Goal: Information Seeking & Learning: Learn about a topic

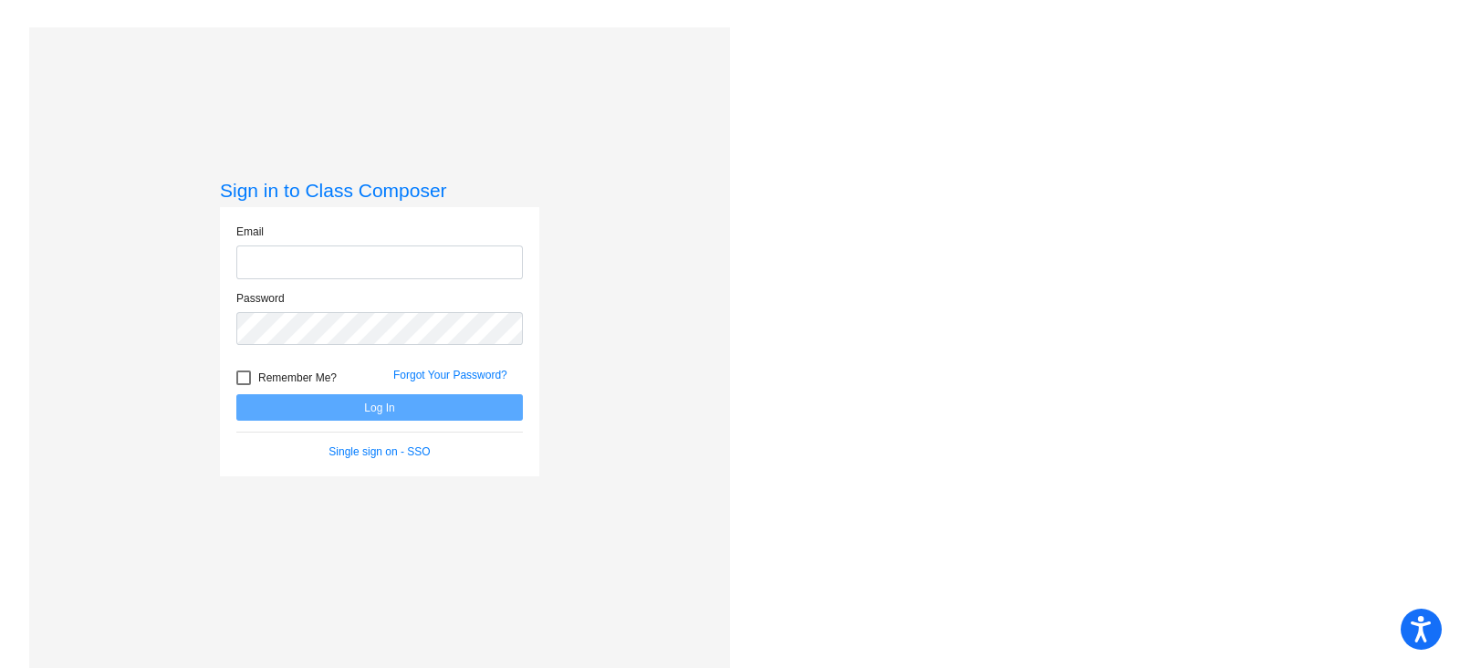
type input "[EMAIL_ADDRESS][PERSON_NAME][DOMAIN_NAME]"
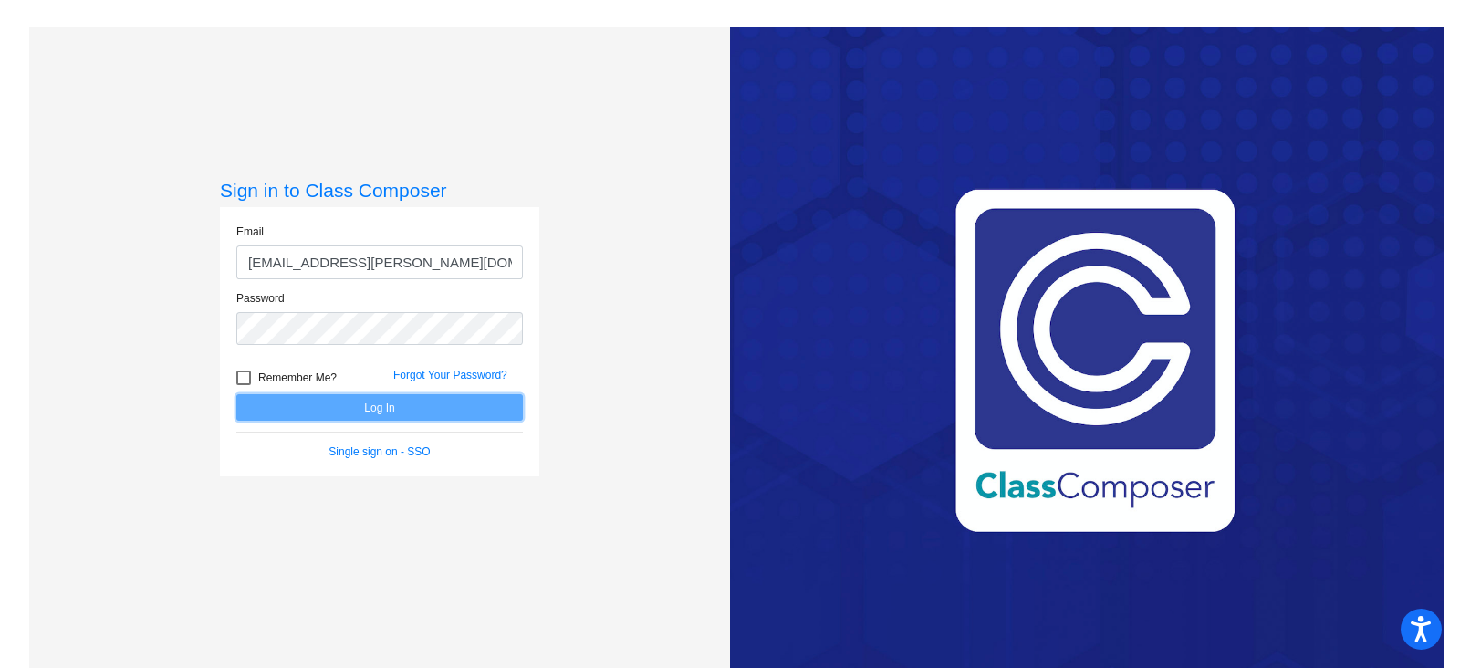
click at [381, 405] on button "Log In" at bounding box center [379, 407] width 287 height 26
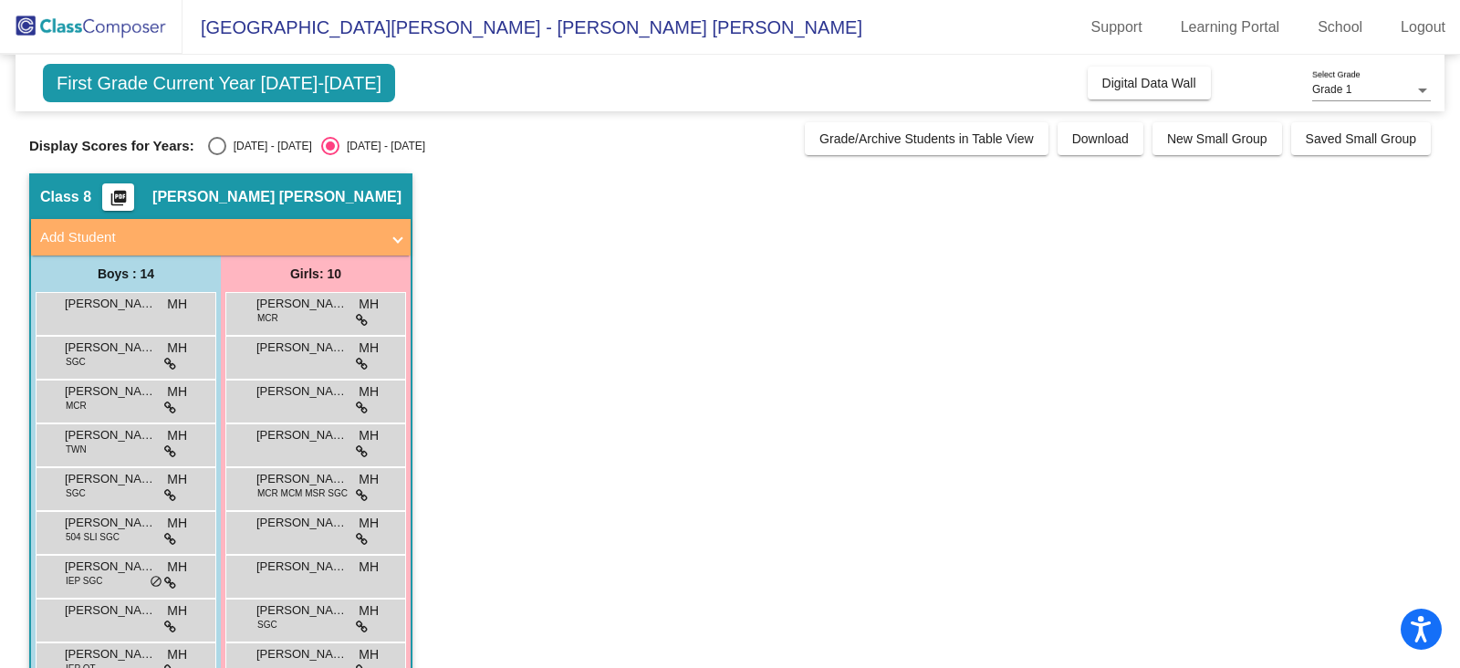
click at [224, 151] on div "Select an option" at bounding box center [217, 146] width 18 height 18
click at [217, 155] on input "[DATE] - [DATE]" at bounding box center [216, 155] width 1 height 1
radio input "true"
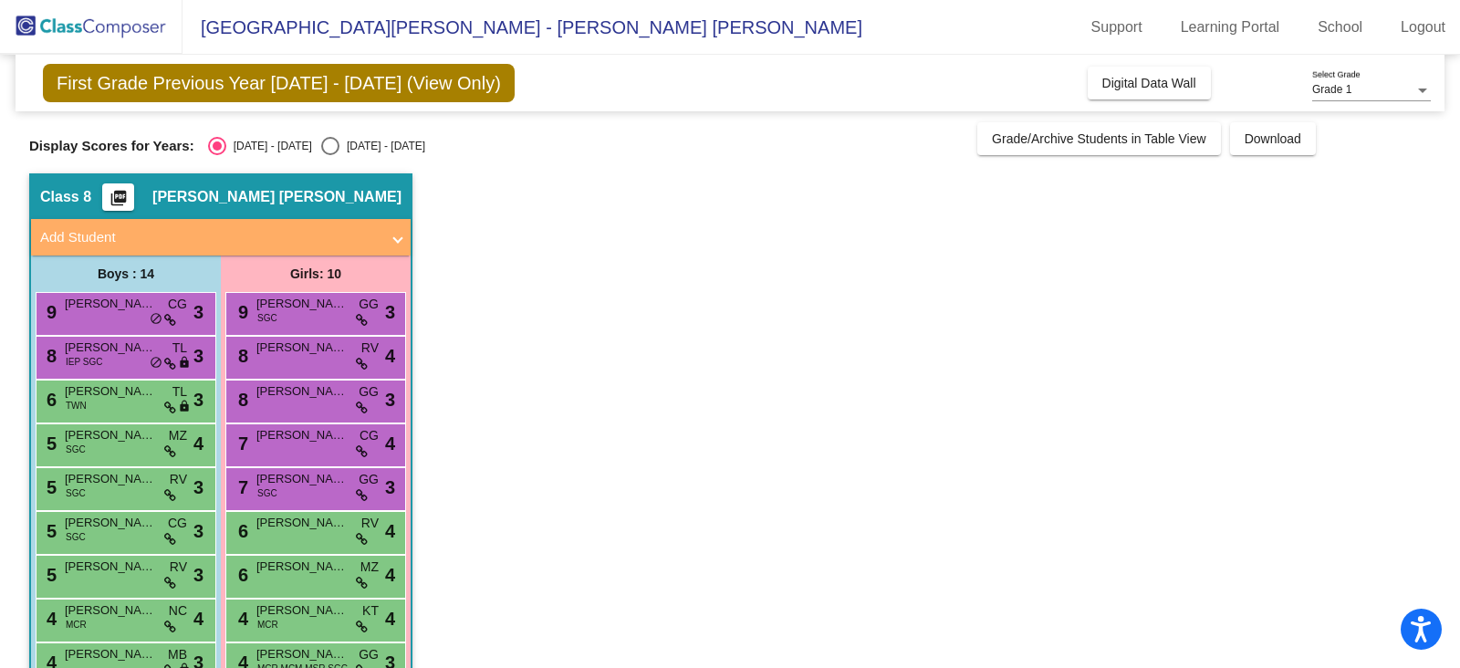
click at [296, 151] on mat-radio-group "[DATE] - [DATE] [DATE] - [DATE]" at bounding box center [316, 146] width 217 height 18
click at [321, 151] on div "Select an option" at bounding box center [330, 146] width 18 height 18
click at [329, 155] on input "[DATE] - [DATE]" at bounding box center [329, 155] width 1 height 1
radio input "true"
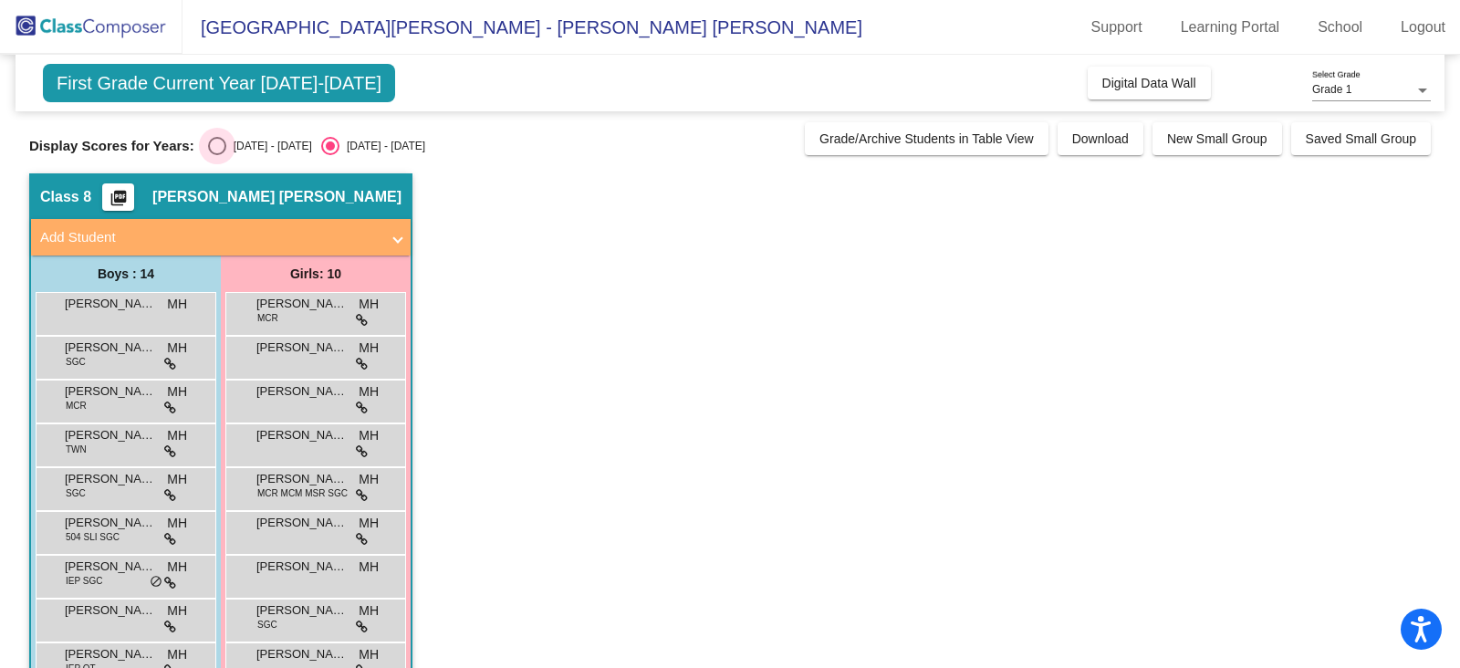
click at [228, 141] on div "[DATE] - [DATE]" at bounding box center [269, 146] width 86 height 16
click at [217, 155] on input "[DATE] - [DATE]" at bounding box center [216, 155] width 1 height 1
radio input "true"
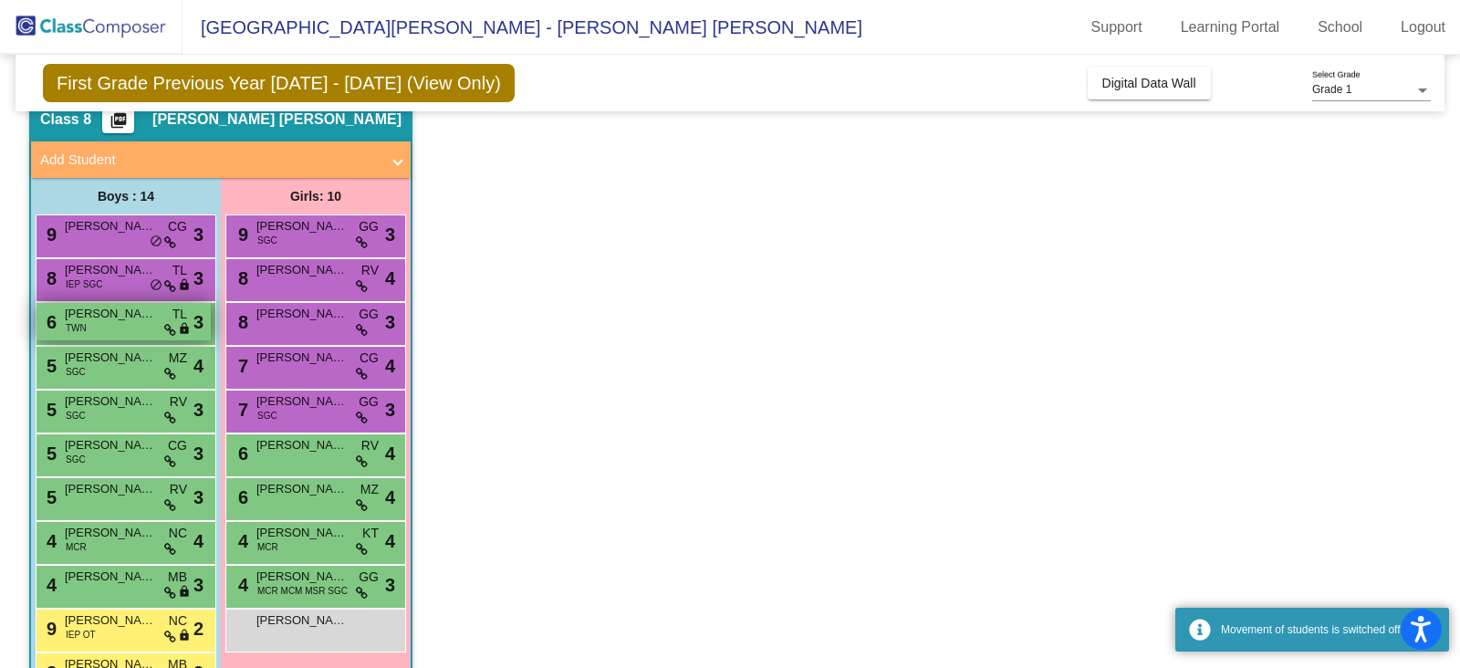
scroll to position [113, 0]
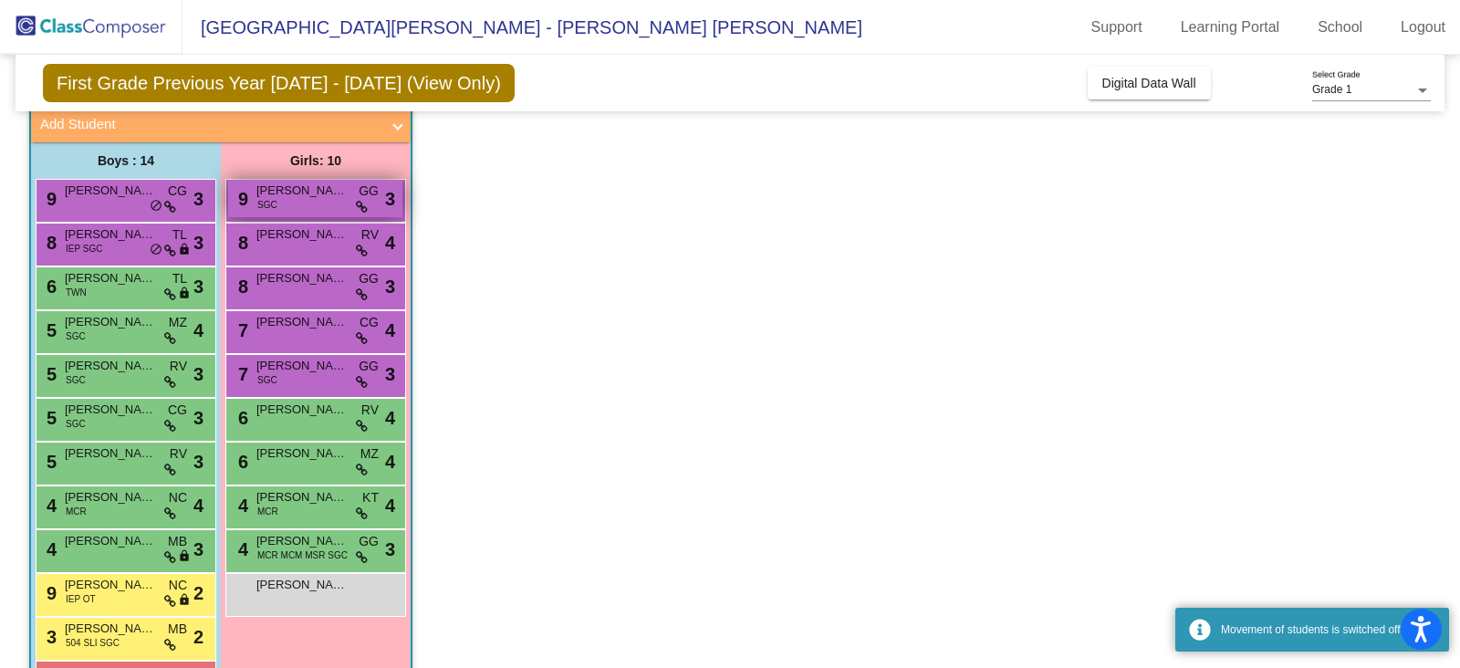
click at [287, 198] on div "9 [PERSON_NAME] SGC GG lock do_not_disturb_alt 3" at bounding box center [315, 198] width 174 height 37
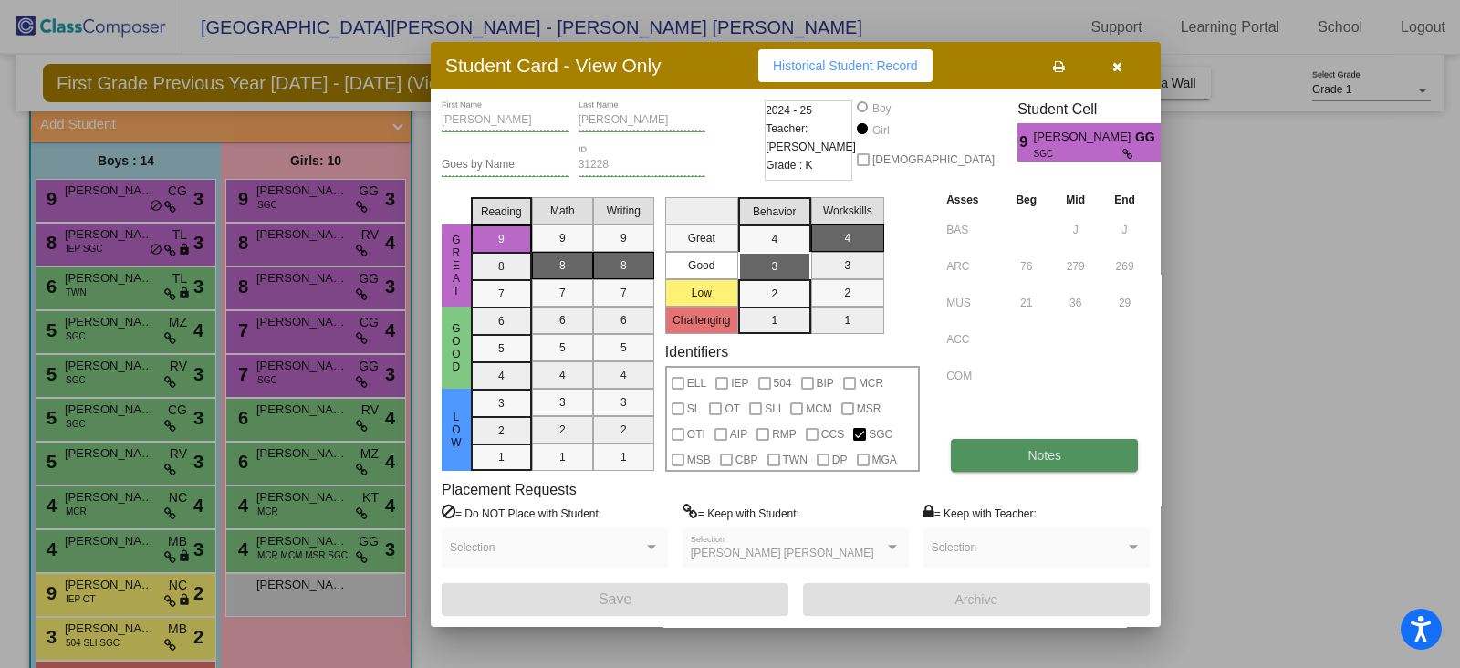
click at [1048, 462] on button "Notes" at bounding box center [1044, 455] width 187 height 33
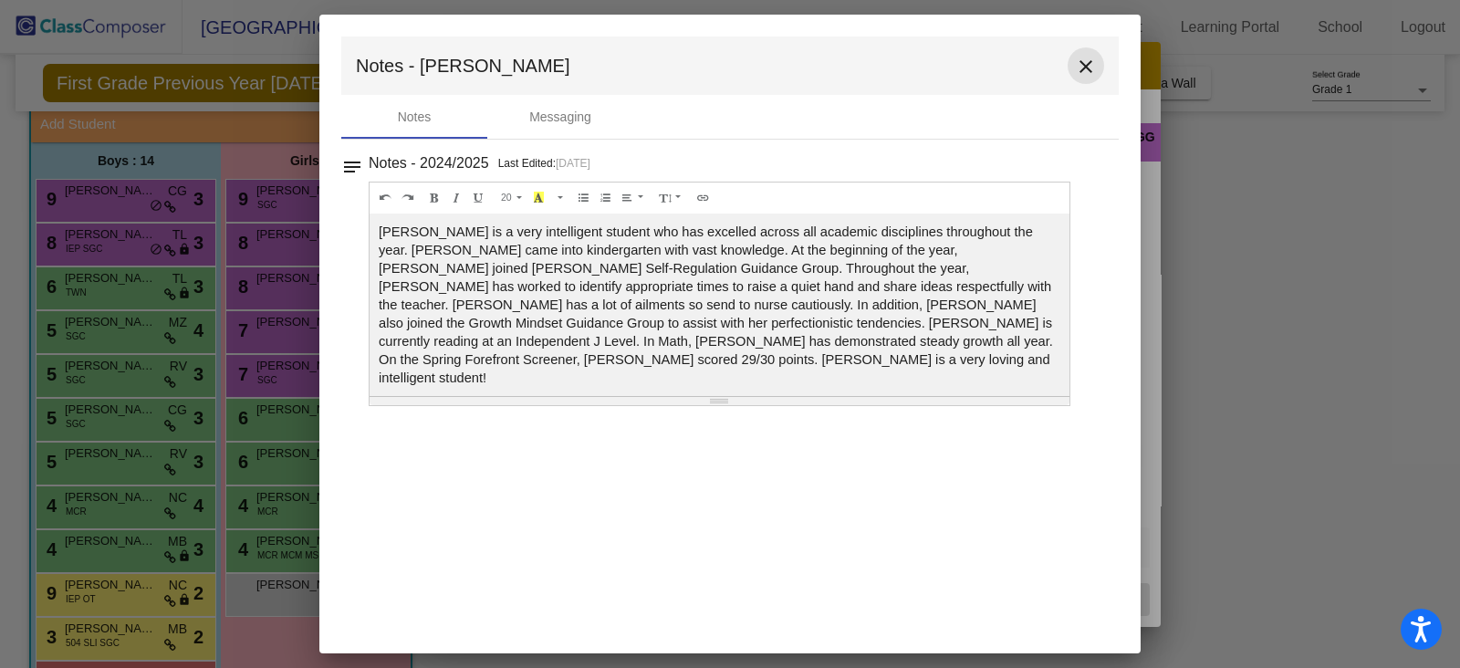
click at [1077, 66] on mat-icon "close" at bounding box center [1086, 67] width 22 height 22
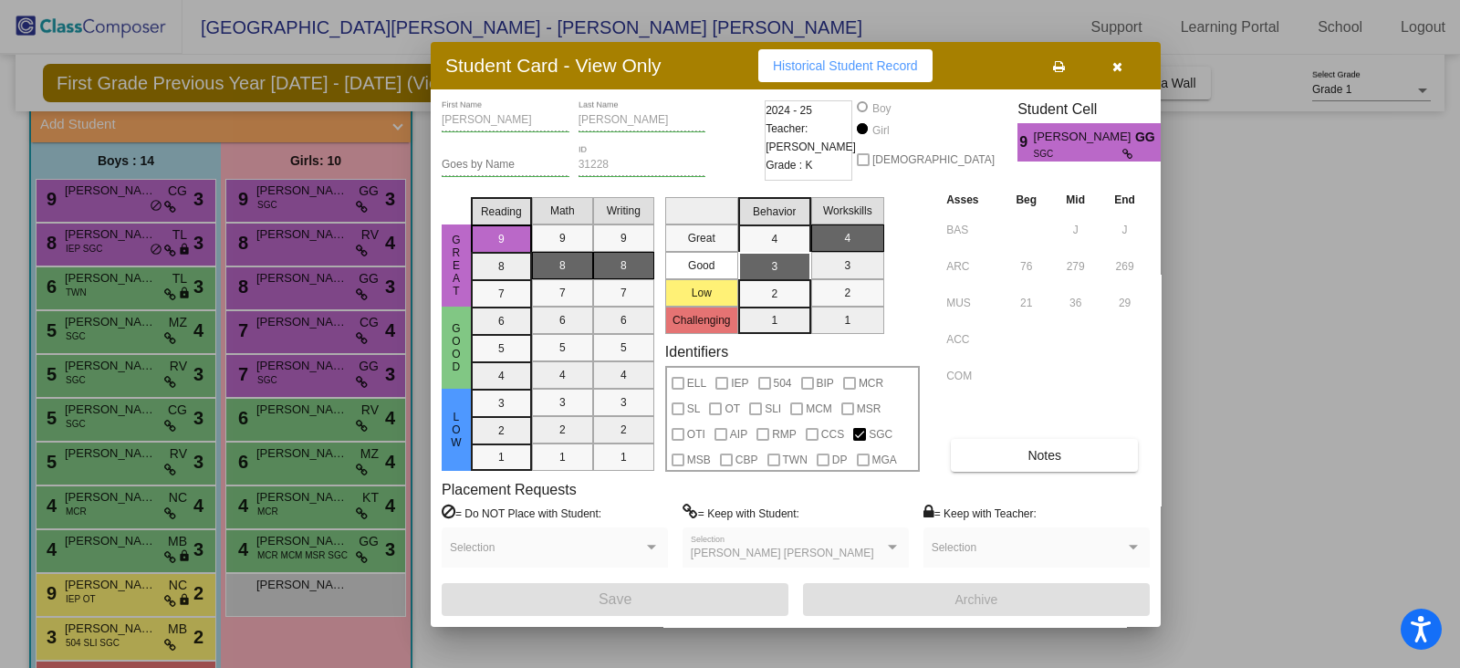
click at [1118, 62] on icon "button" at bounding box center [1117, 66] width 10 height 13
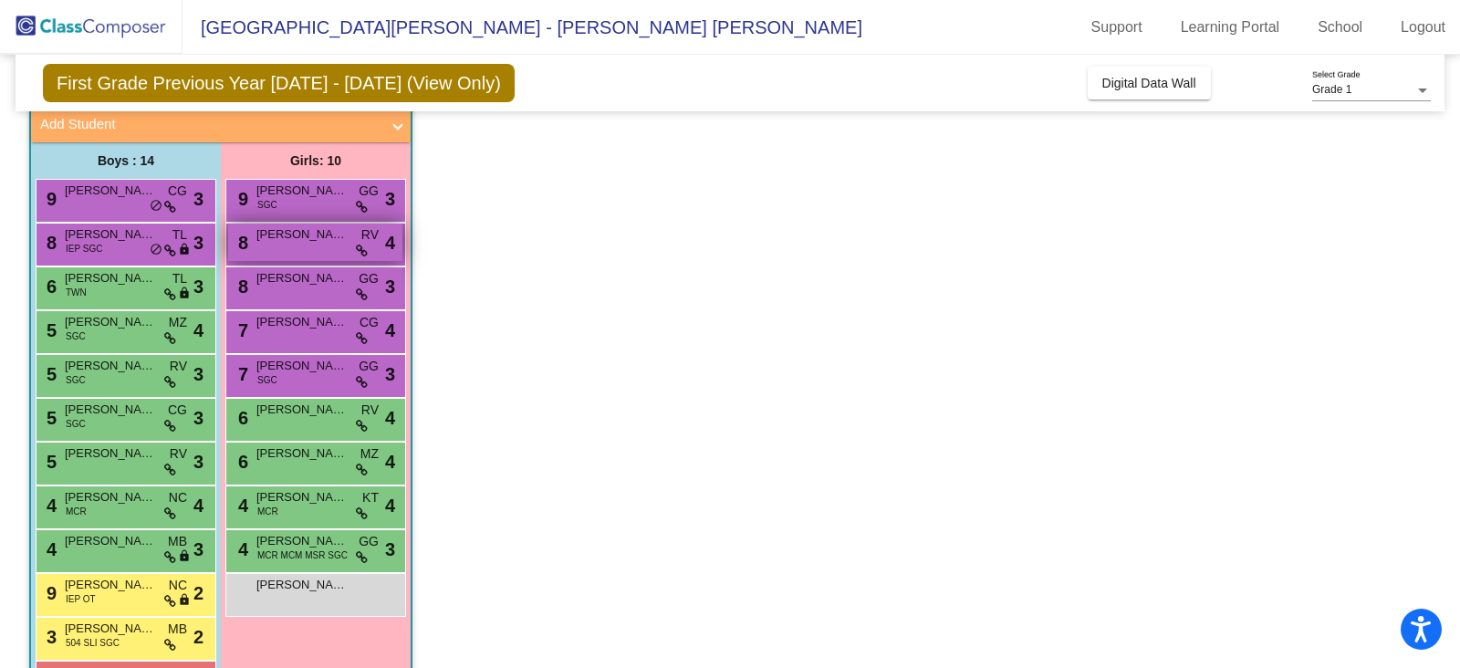
click at [338, 244] on div "8 [PERSON_NAME] RV lock do_not_disturb_alt 4" at bounding box center [315, 242] width 174 height 37
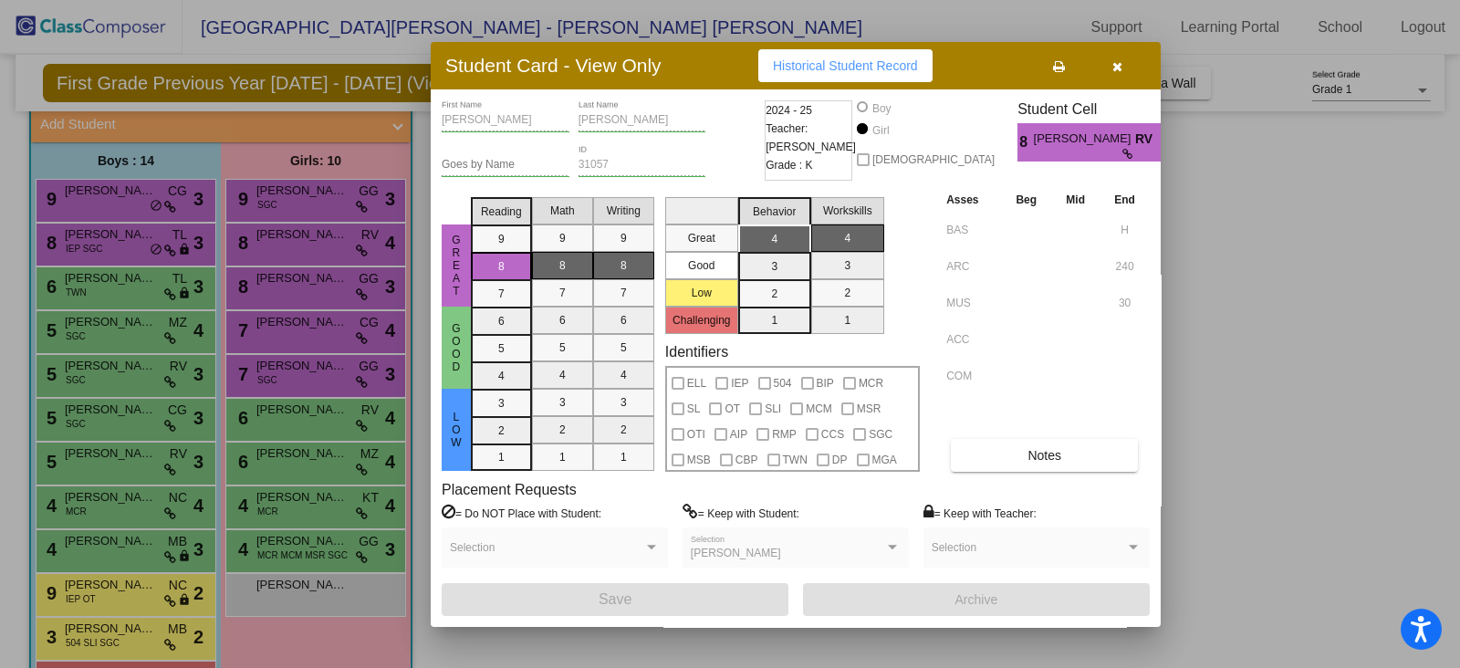
click at [1108, 70] on button "button" at bounding box center [1117, 65] width 58 height 33
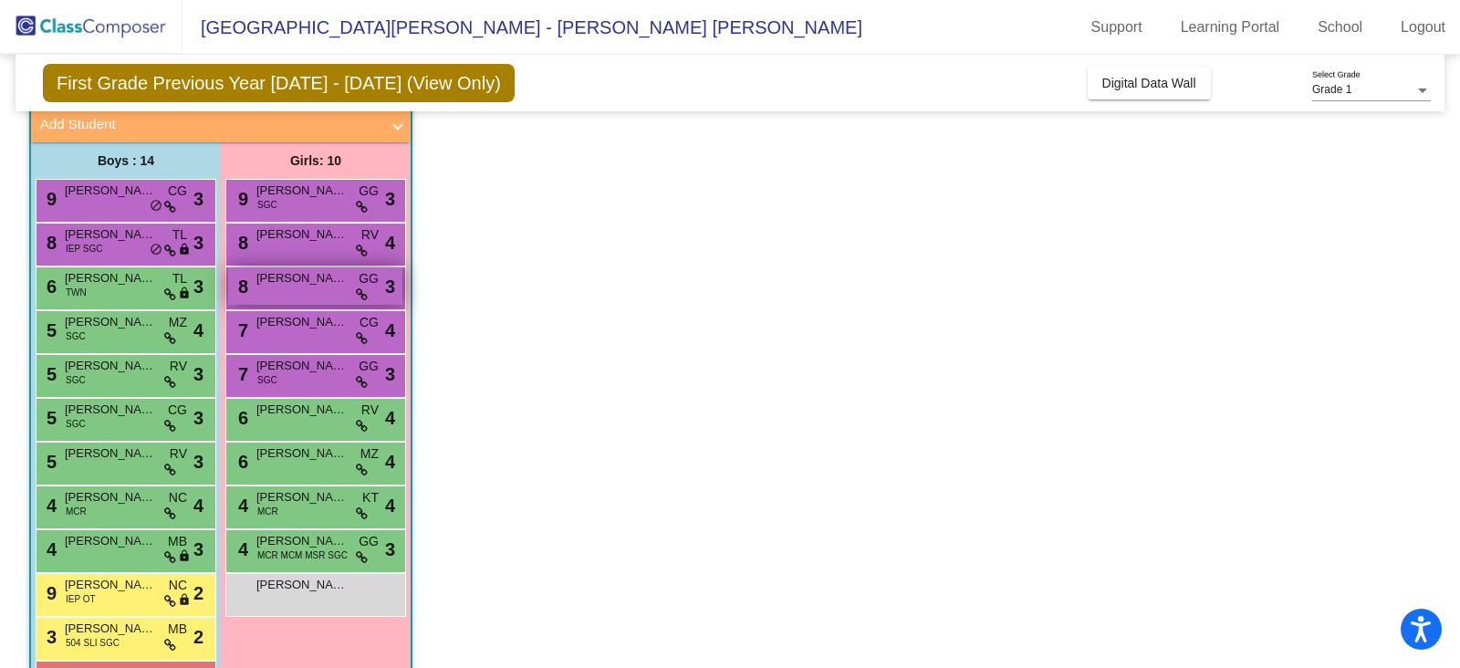
click at [308, 287] on div "8 [PERSON_NAME] GG lock do_not_disturb_alt 3" at bounding box center [315, 285] width 174 height 37
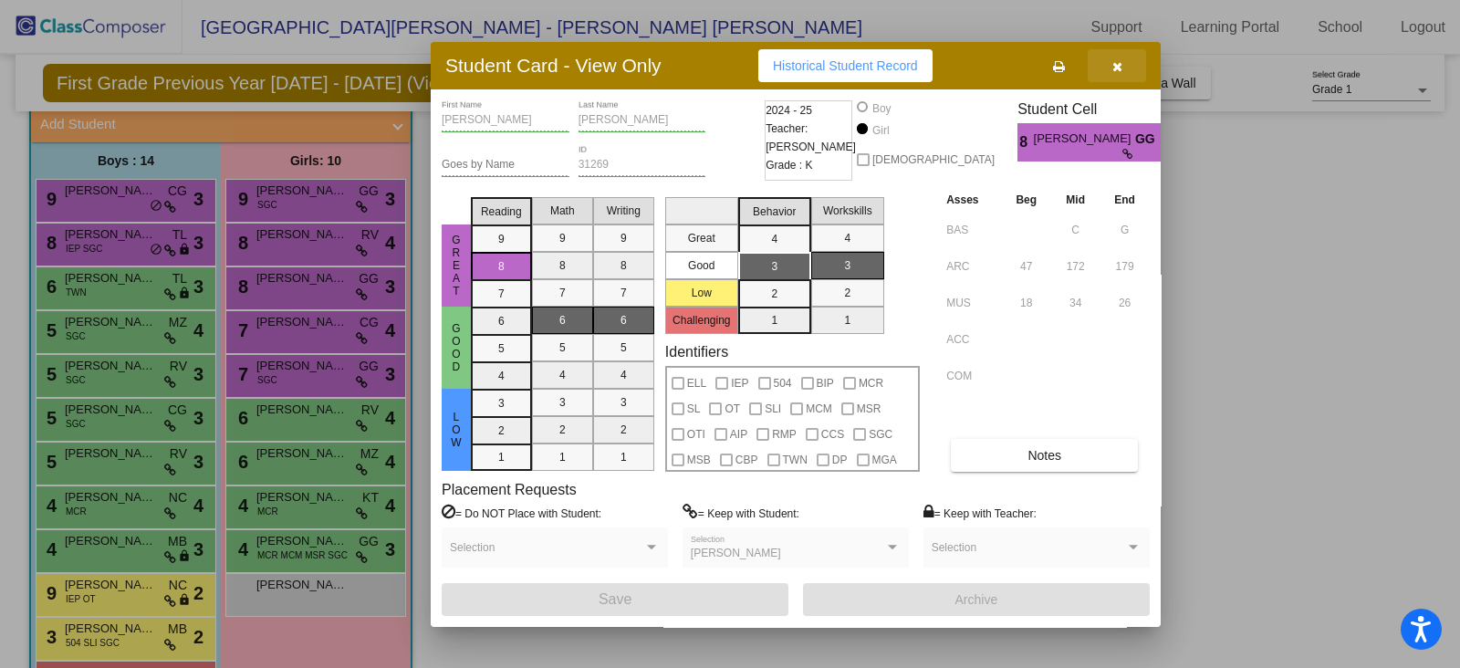
click at [1131, 68] on button "button" at bounding box center [1117, 65] width 58 height 33
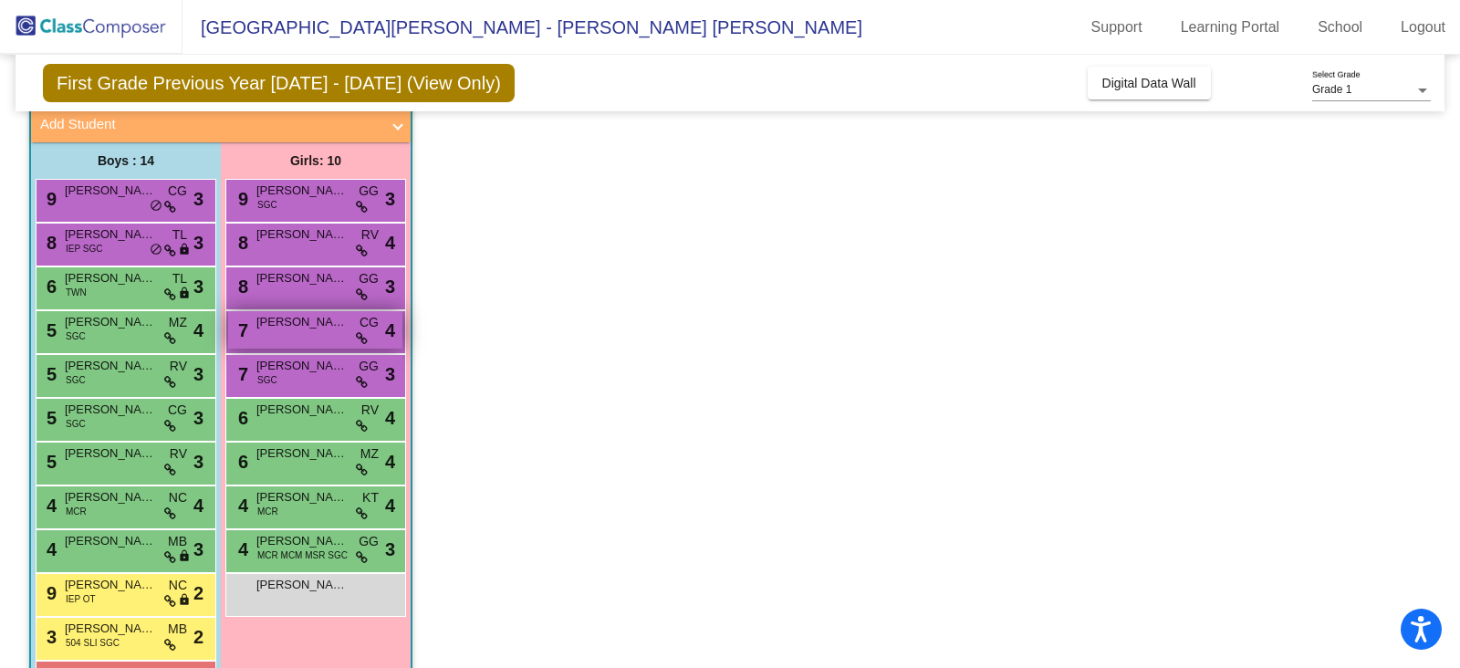
click at [281, 338] on div "7 [PERSON_NAME] CG lock do_not_disturb_alt 4" at bounding box center [315, 329] width 174 height 37
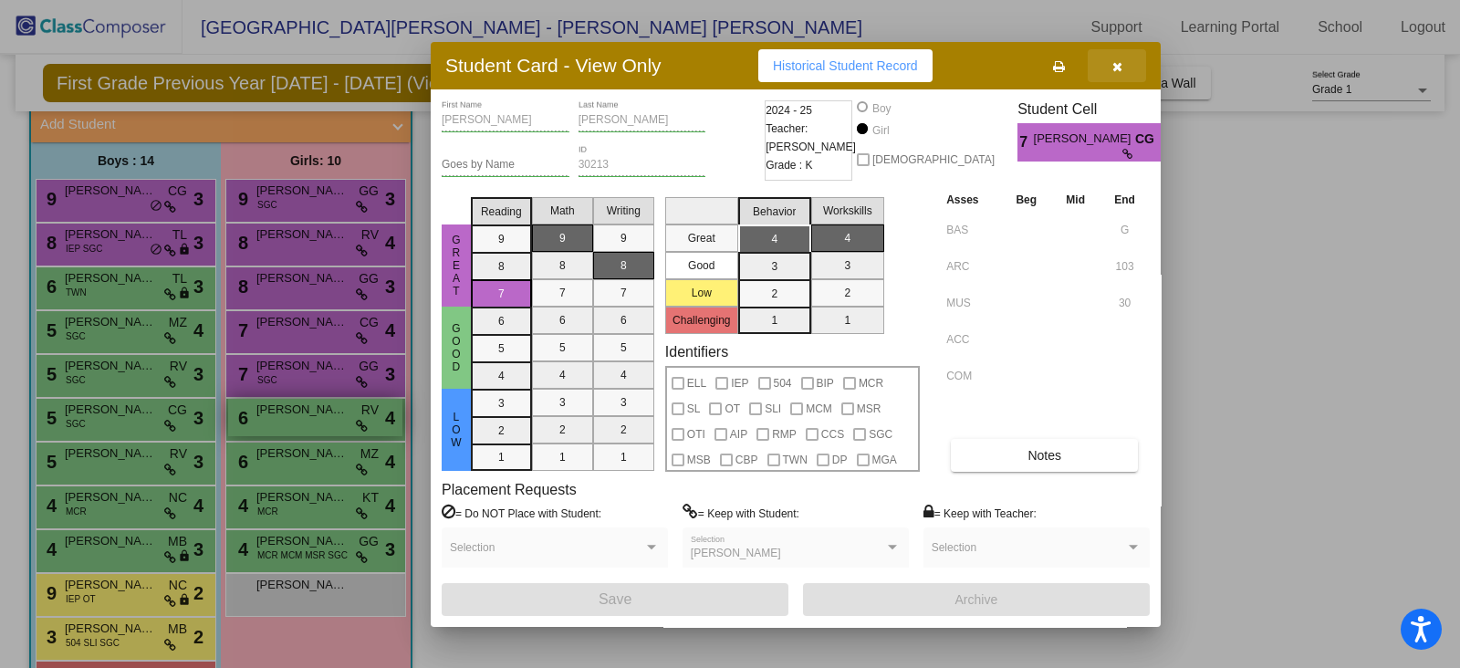
drag, startPoint x: 1123, startPoint y: 78, endPoint x: 287, endPoint y: 425, distance: 905.4
click at [1122, 78] on button "button" at bounding box center [1117, 65] width 58 height 33
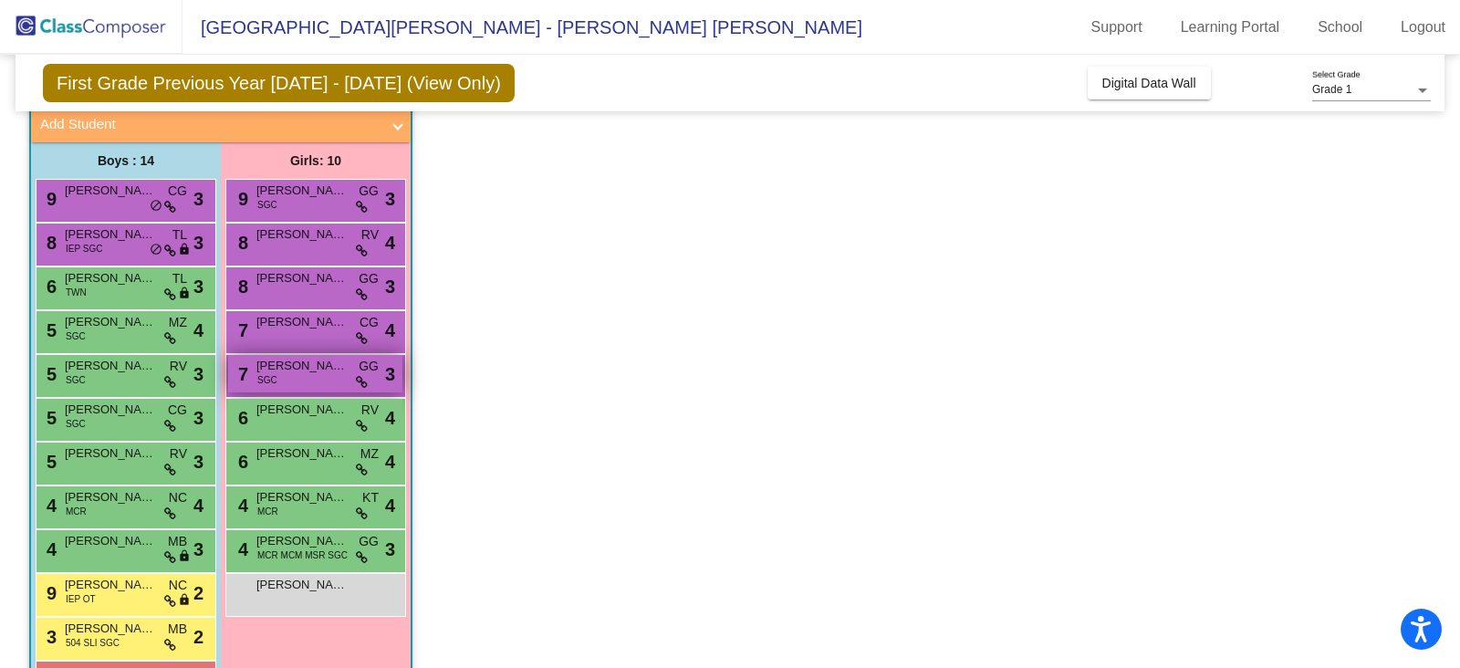
click at [297, 374] on div "7 [PERSON_NAME] [PERSON_NAME] SGC GG lock do_not_disturb_alt 3" at bounding box center [315, 373] width 174 height 37
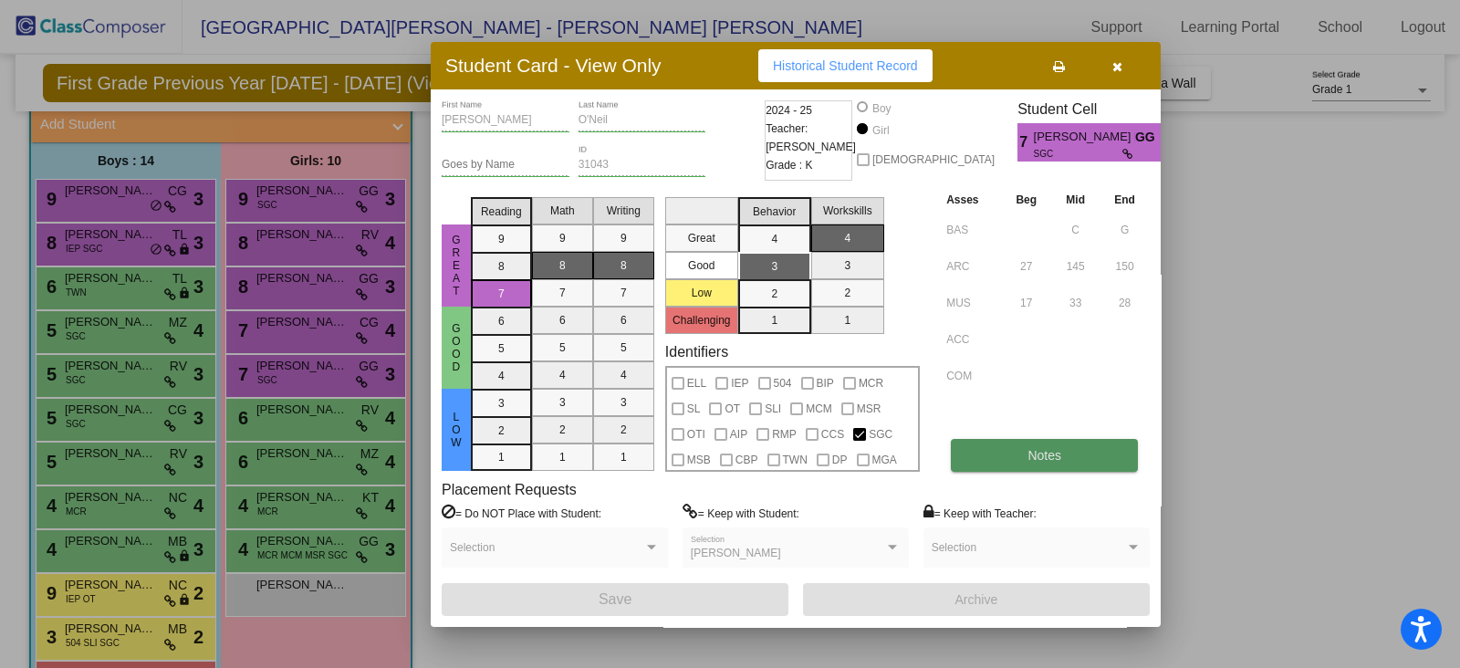
click at [1036, 467] on button "Notes" at bounding box center [1044, 455] width 187 height 33
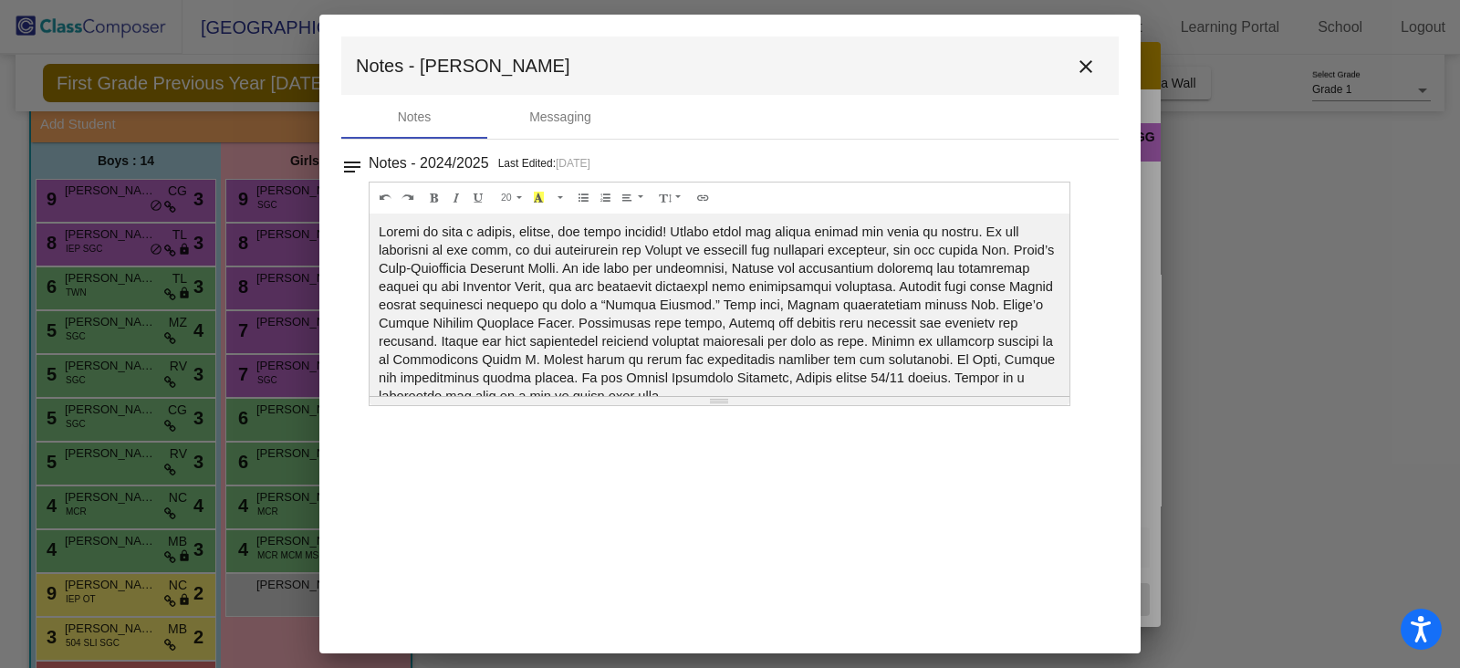
click at [1081, 65] on mat-icon "close" at bounding box center [1086, 67] width 22 height 22
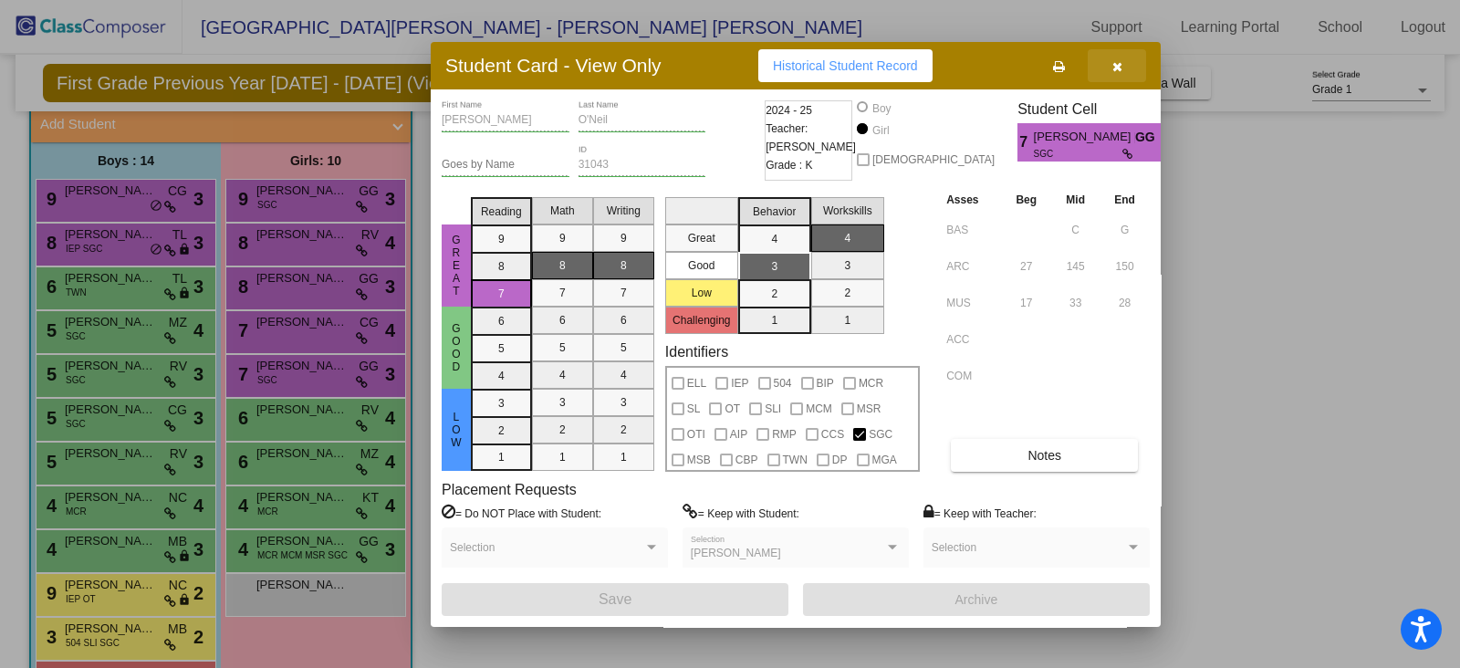
click at [1132, 57] on button "button" at bounding box center [1117, 65] width 58 height 33
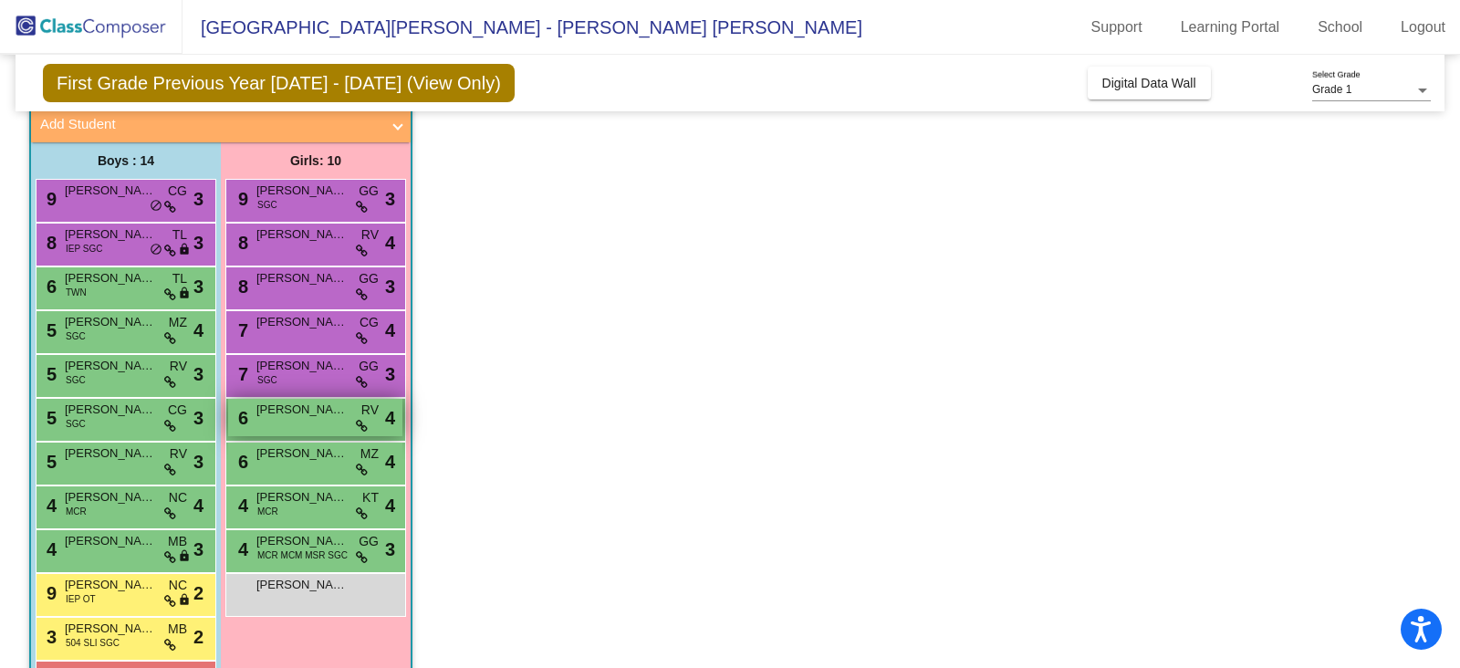
click at [322, 423] on div "6 [PERSON_NAME] RV lock do_not_disturb_alt 4" at bounding box center [315, 417] width 174 height 37
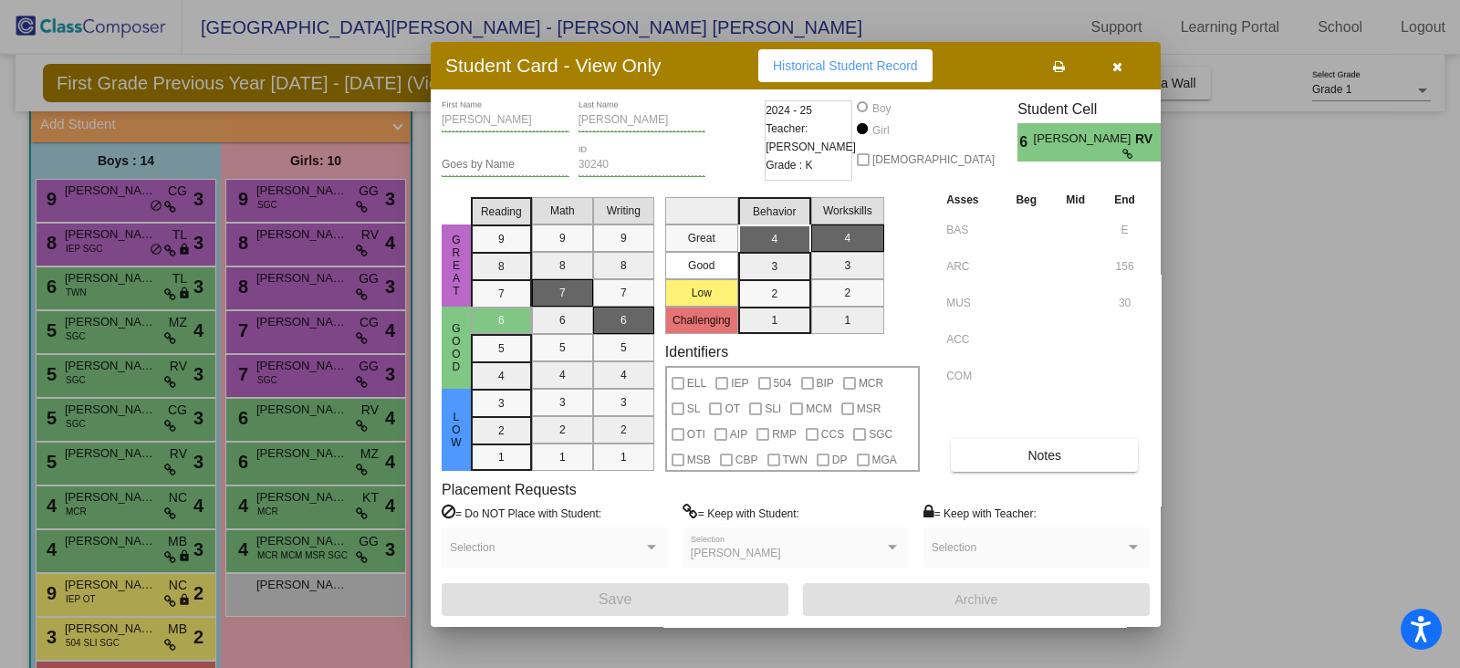
drag, startPoint x: 1113, startPoint y: 60, endPoint x: 778, endPoint y: 225, distance: 373.5
click at [1113, 62] on icon "button" at bounding box center [1117, 66] width 10 height 13
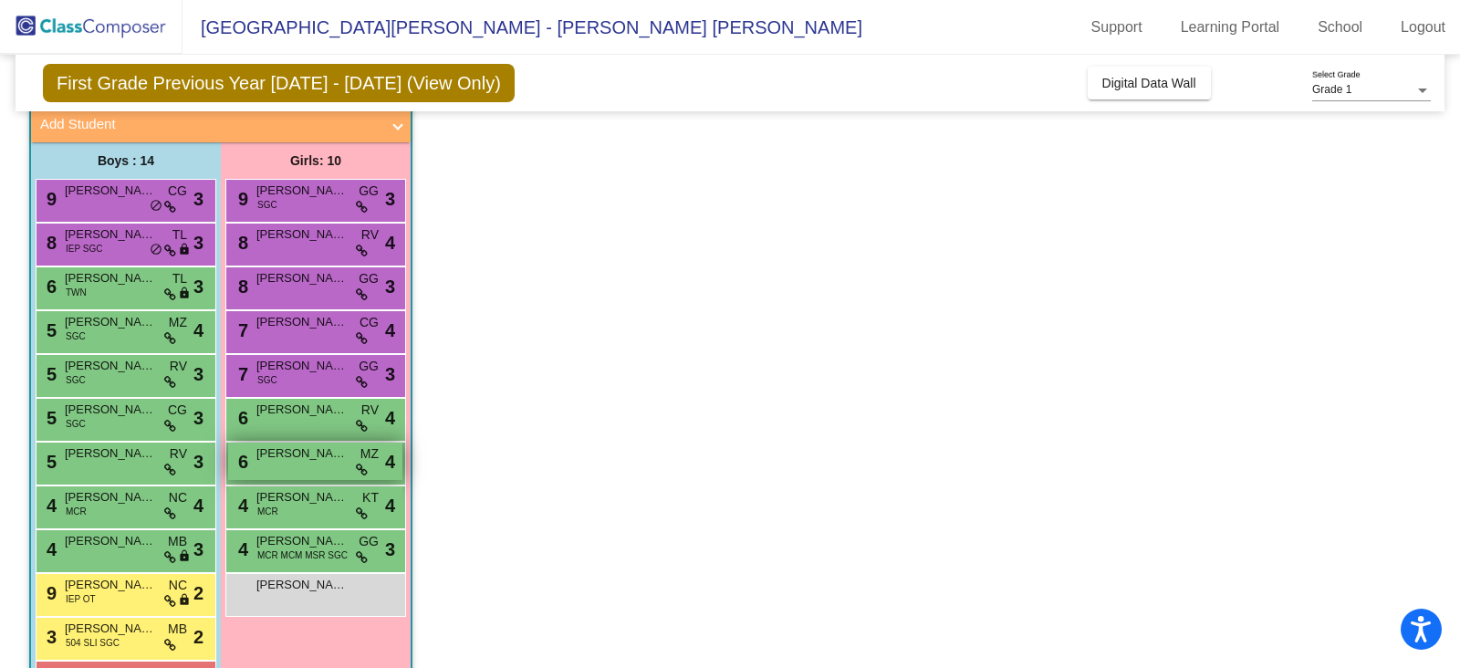
click at [333, 456] on span "[PERSON_NAME]" at bounding box center [301, 453] width 91 height 18
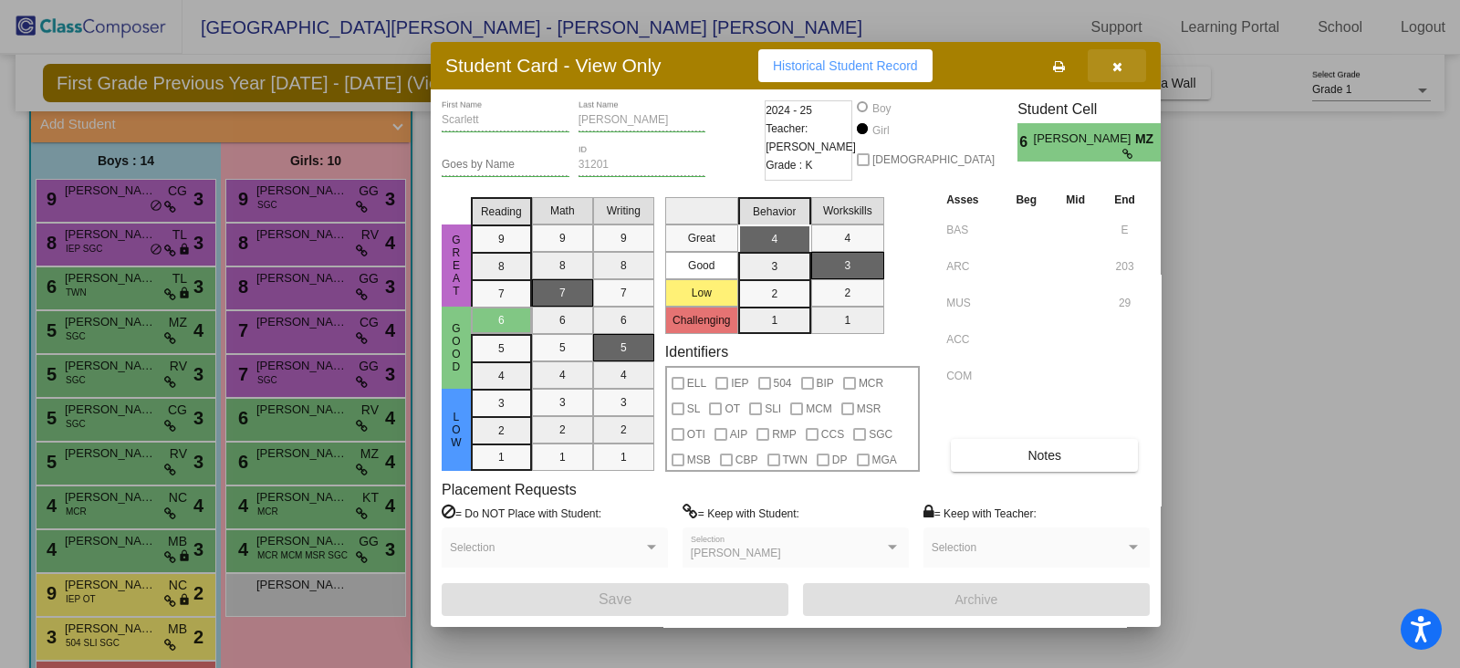
click at [1113, 60] on icon "button" at bounding box center [1117, 66] width 10 height 13
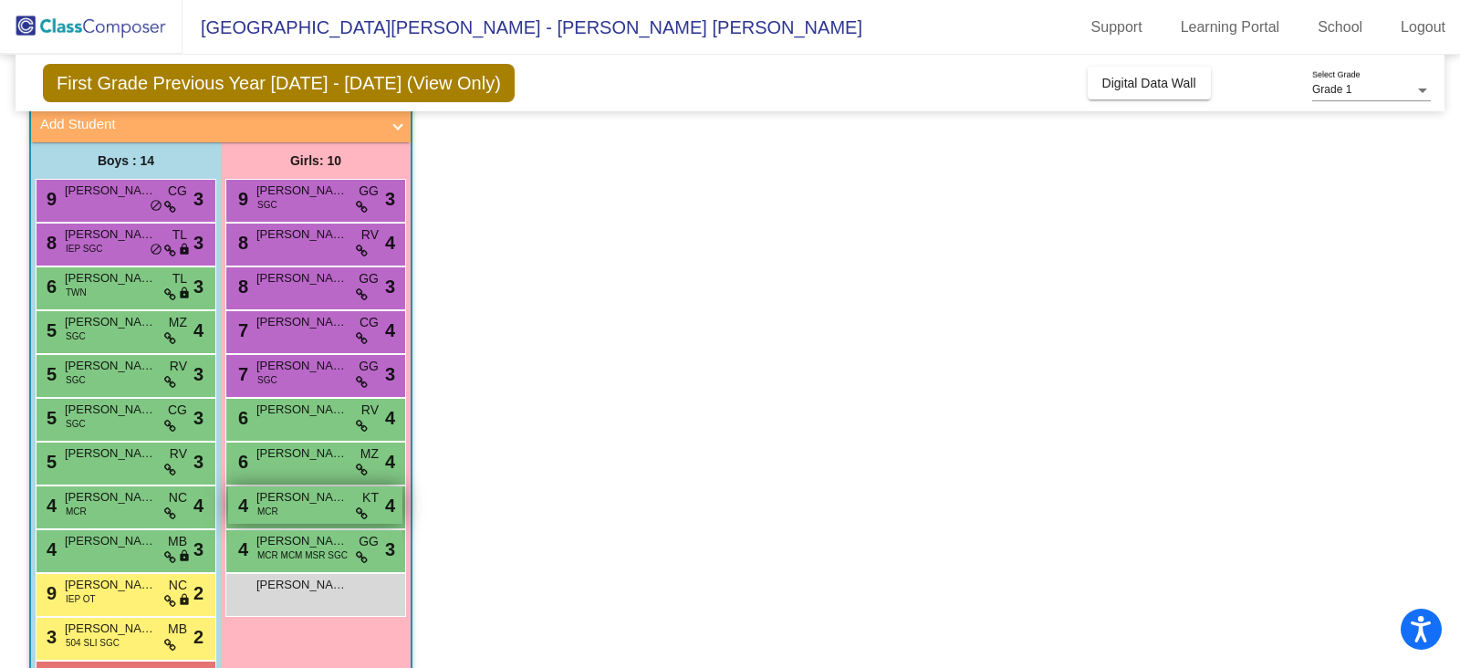
click at [310, 510] on div "4 [PERSON_NAME] MCR KT lock do_not_disturb_alt 4" at bounding box center [315, 504] width 174 height 37
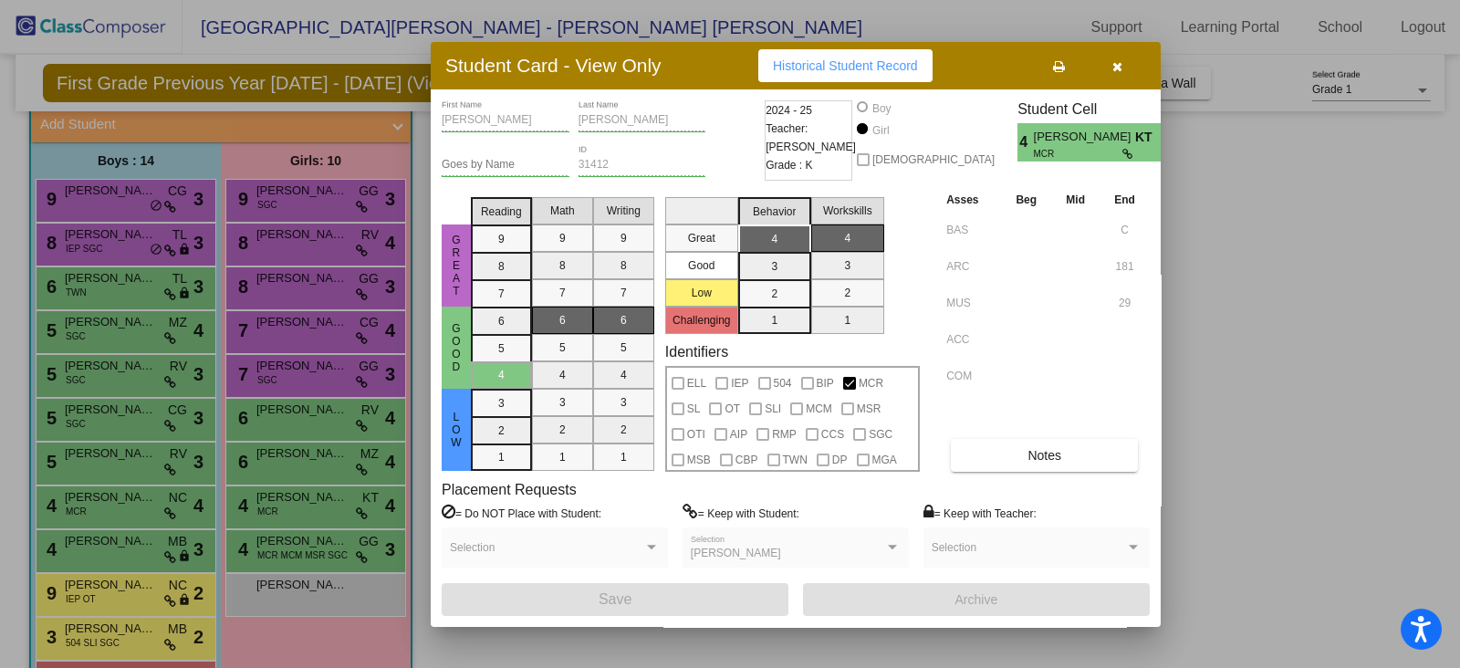
click at [1126, 70] on button "button" at bounding box center [1117, 65] width 58 height 33
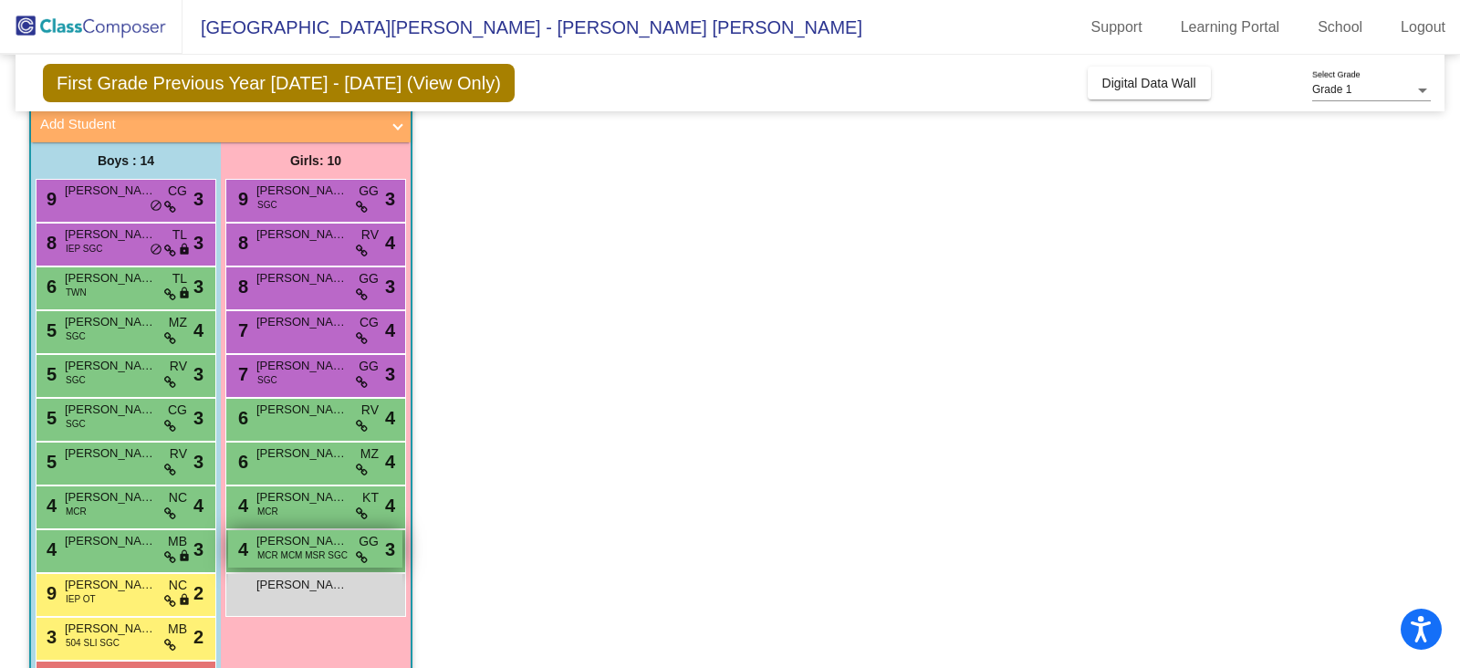
click at [308, 550] on span "MCR MCM MSR SGC" at bounding box center [302, 555] width 90 height 14
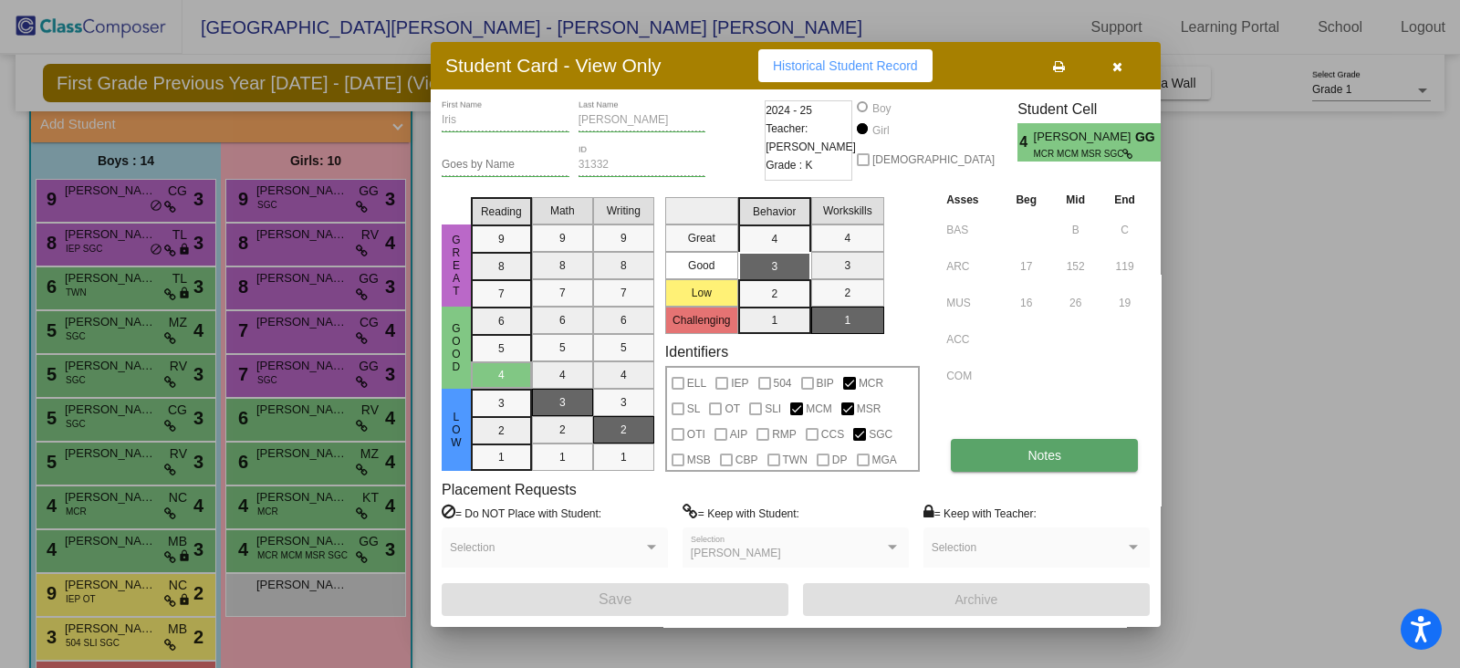
click at [1042, 454] on span "Notes" at bounding box center [1045, 455] width 34 height 15
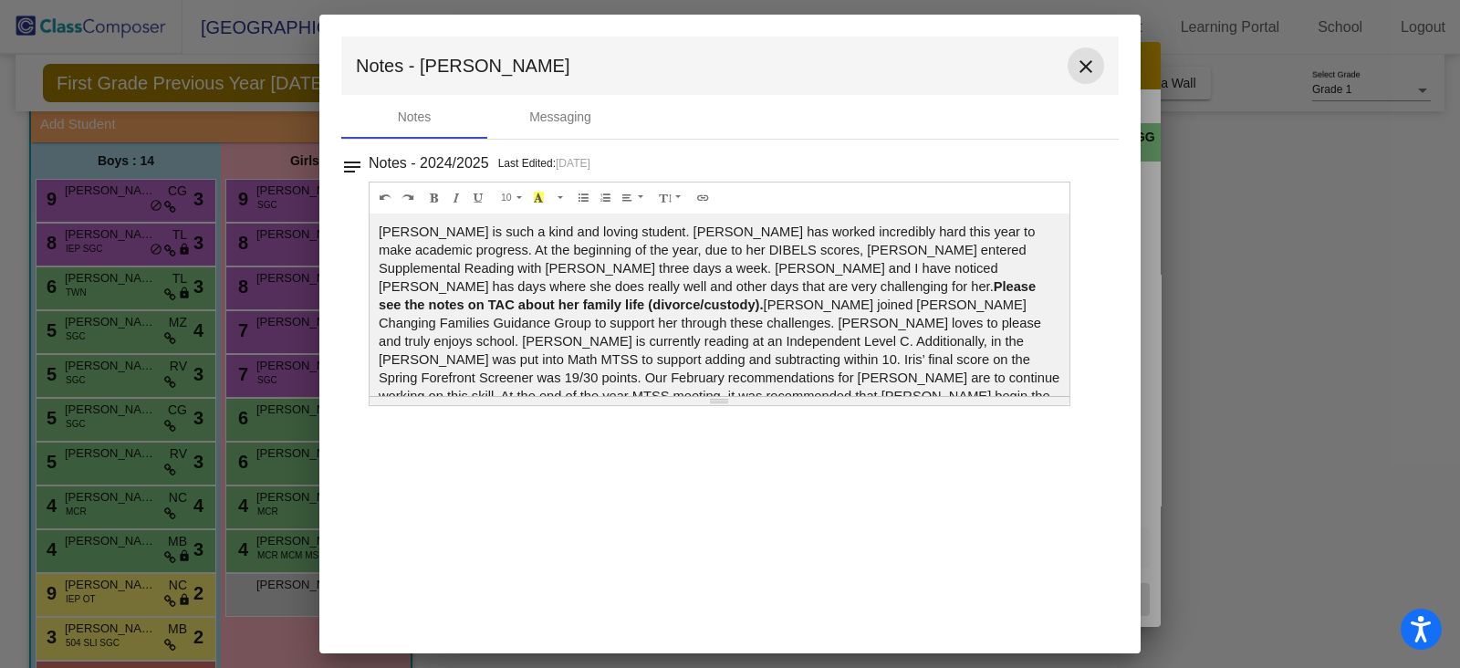
click at [1094, 58] on mat-icon "close" at bounding box center [1086, 67] width 22 height 22
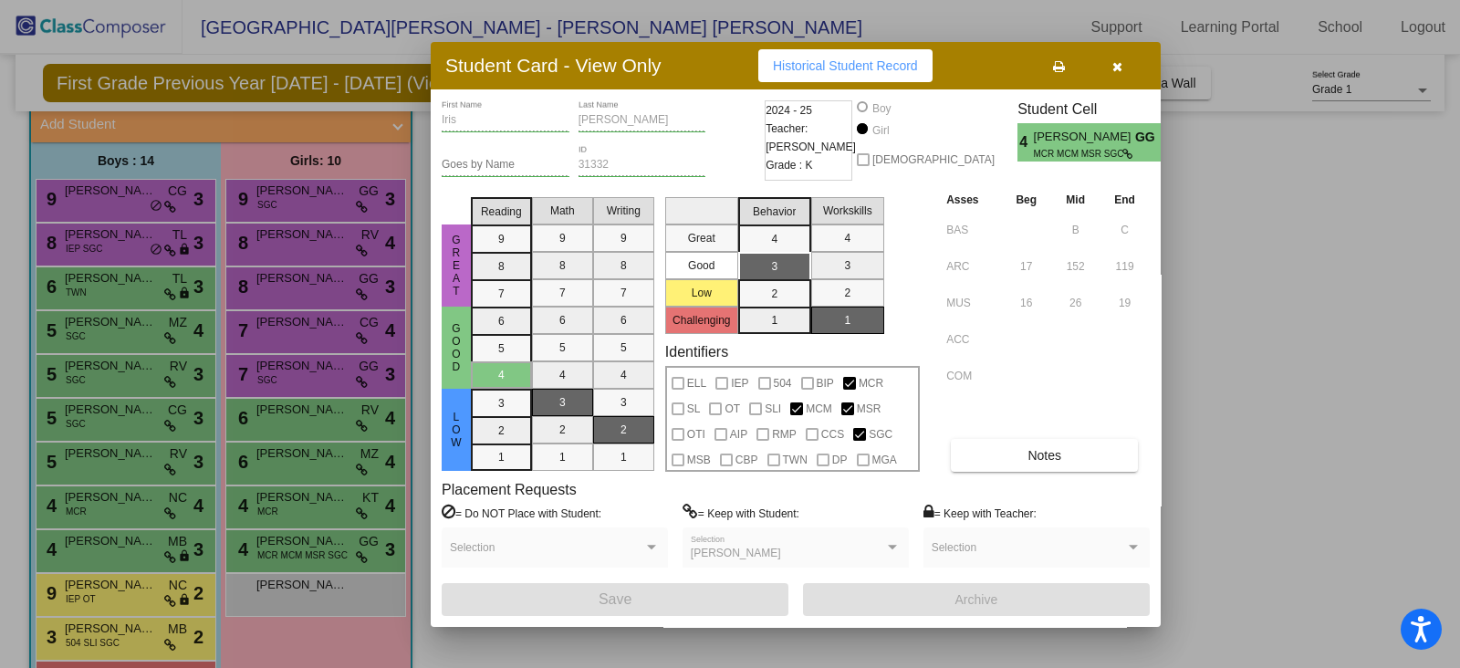
drag, startPoint x: 1121, startPoint y: 52, endPoint x: 991, endPoint y: 91, distance: 135.4
click at [1116, 56] on button "button" at bounding box center [1117, 65] width 58 height 33
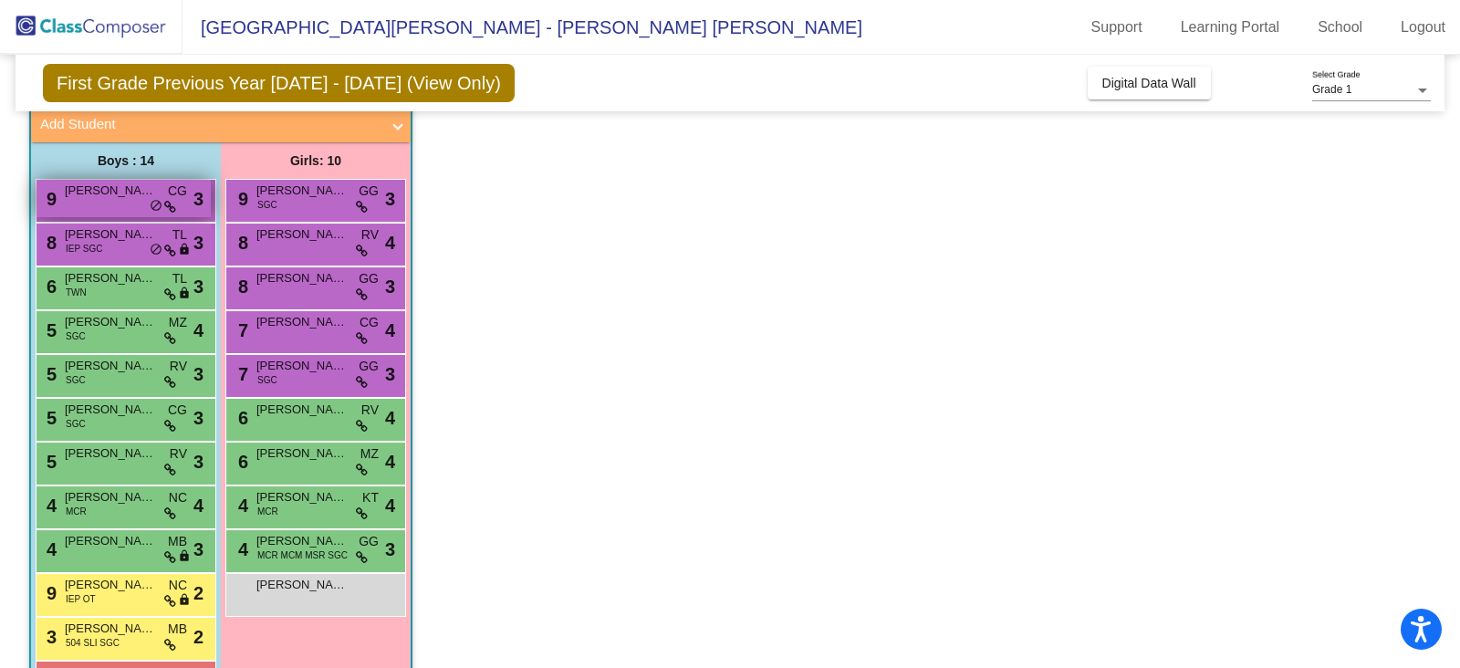
click at [104, 191] on span "[PERSON_NAME]" at bounding box center [110, 191] width 91 height 18
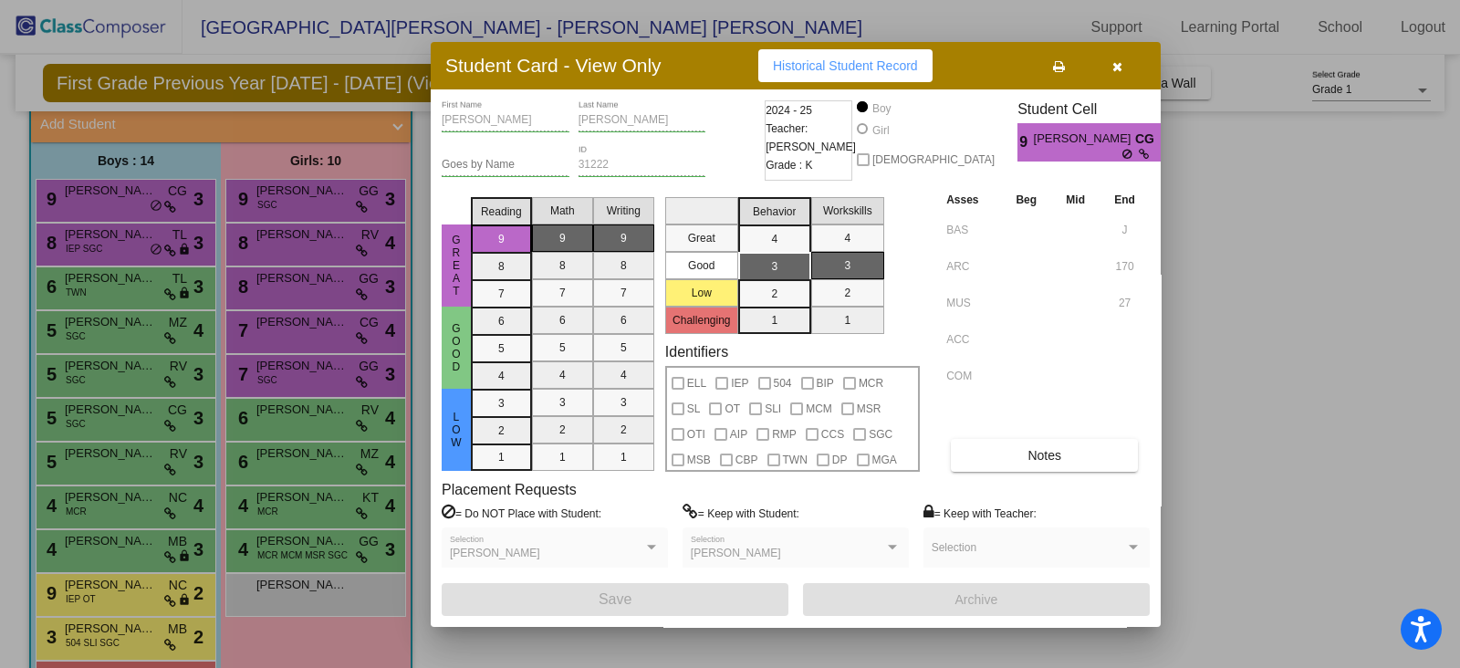
click at [1126, 72] on button "button" at bounding box center [1117, 65] width 58 height 33
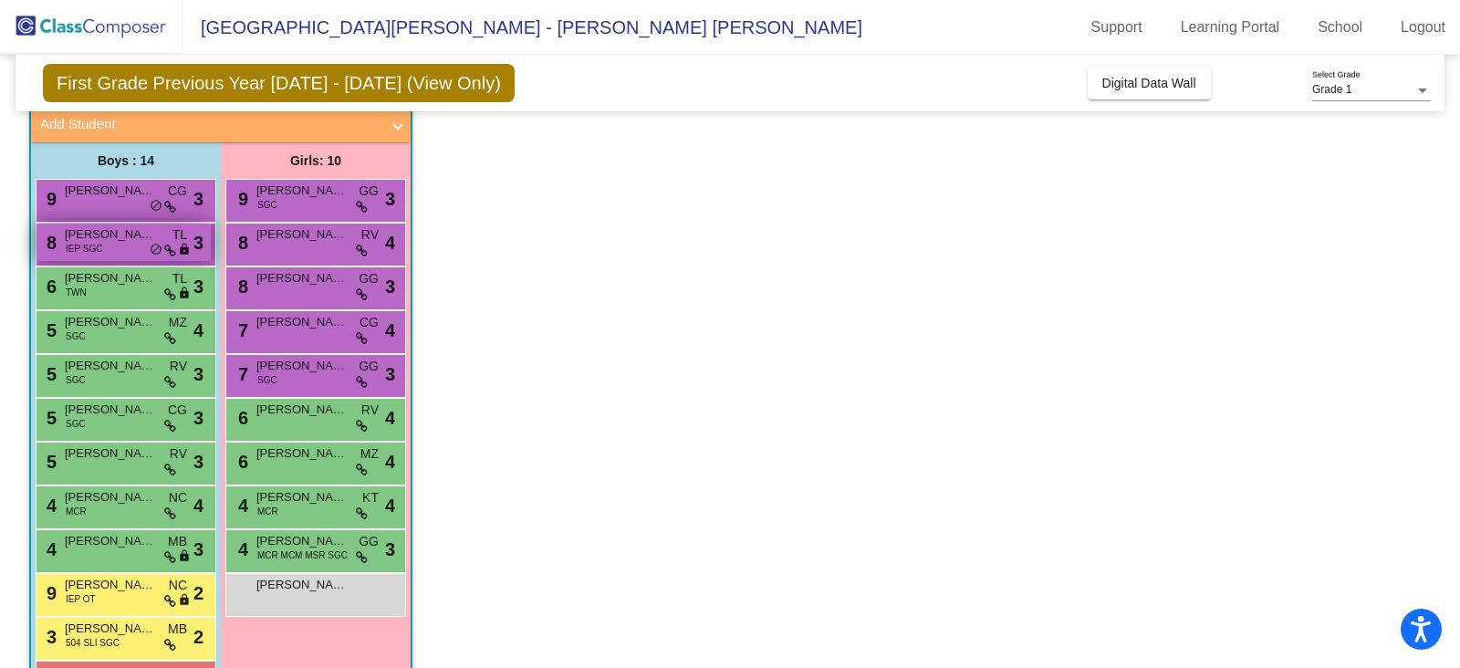
click at [91, 245] on span "IEP SGC" at bounding box center [84, 249] width 37 height 14
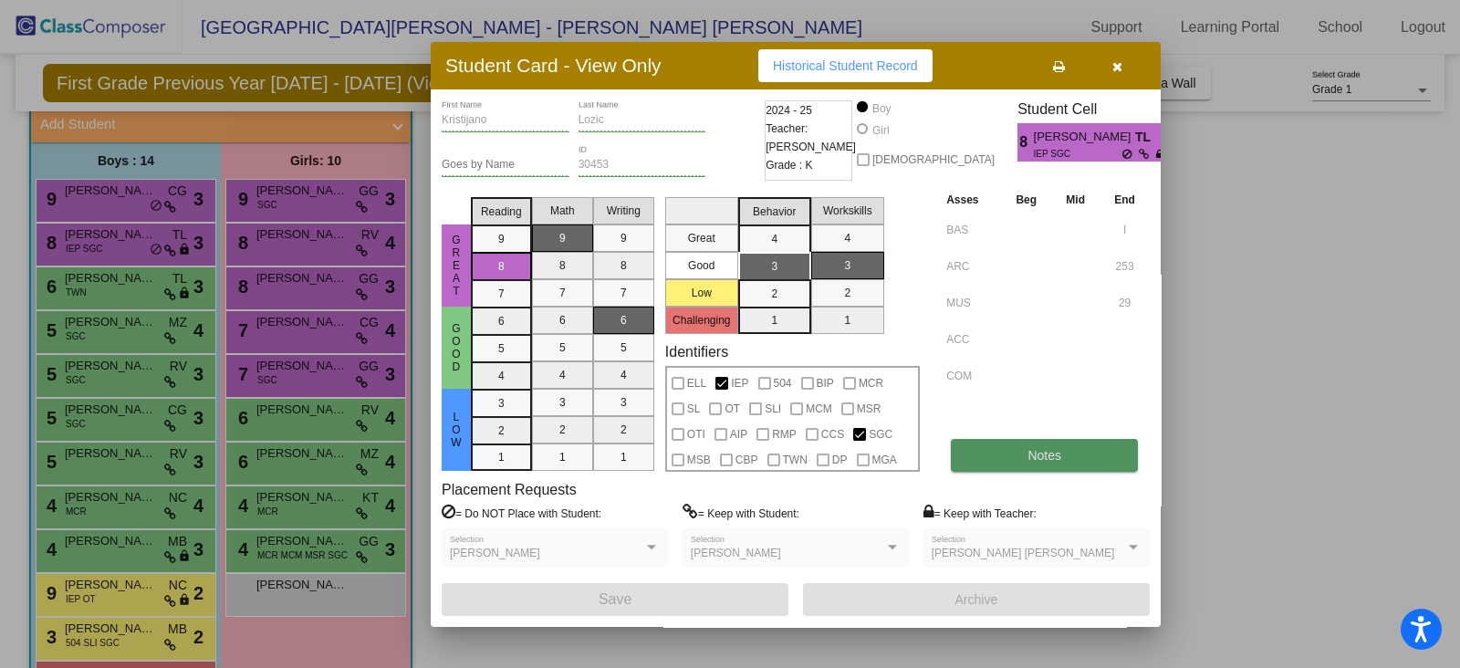
click at [1020, 469] on button "Notes" at bounding box center [1044, 455] width 187 height 33
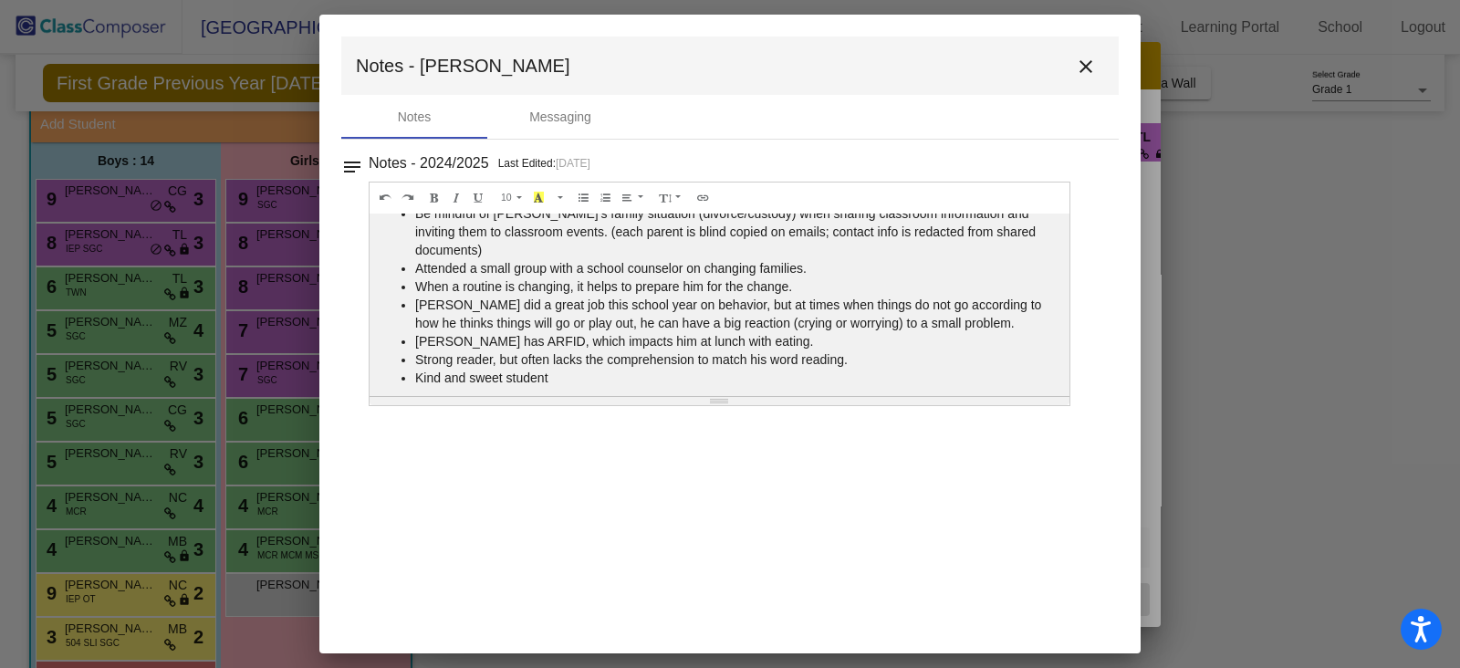
scroll to position [28, 0]
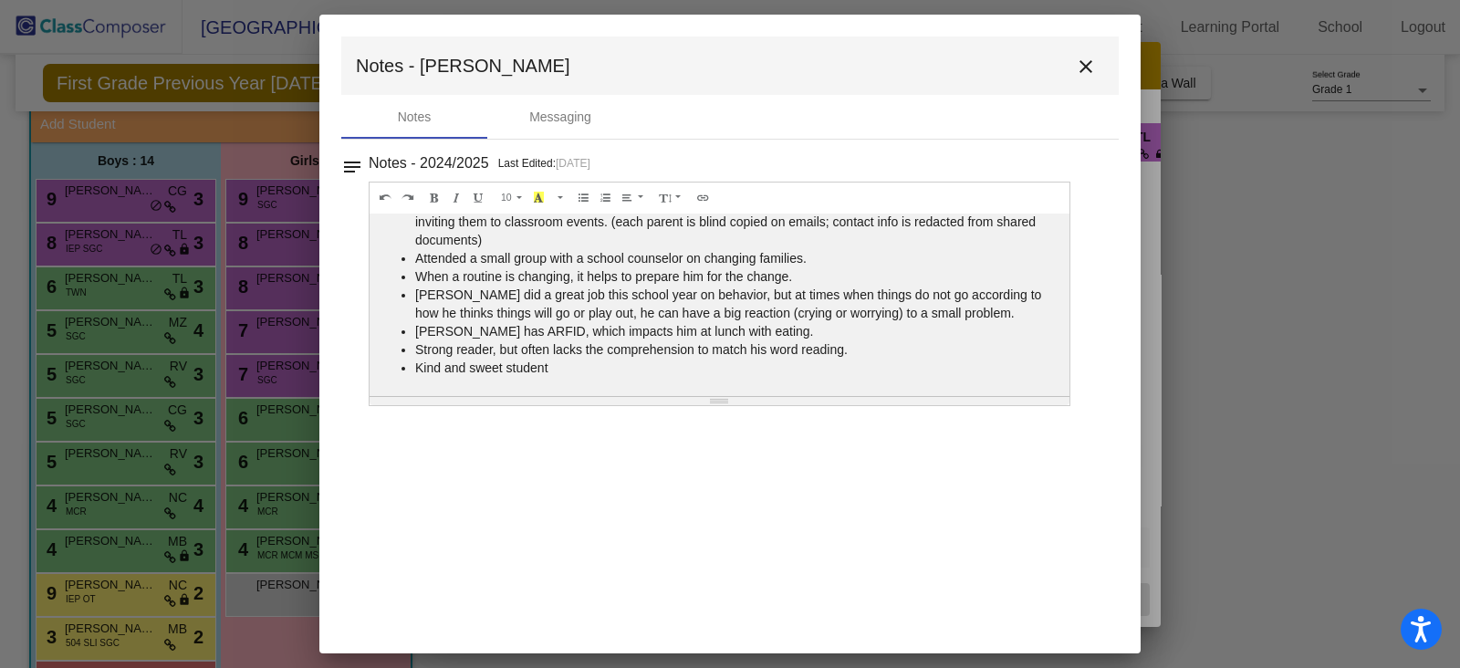
click at [1087, 68] on mat-icon "close" at bounding box center [1086, 67] width 22 height 22
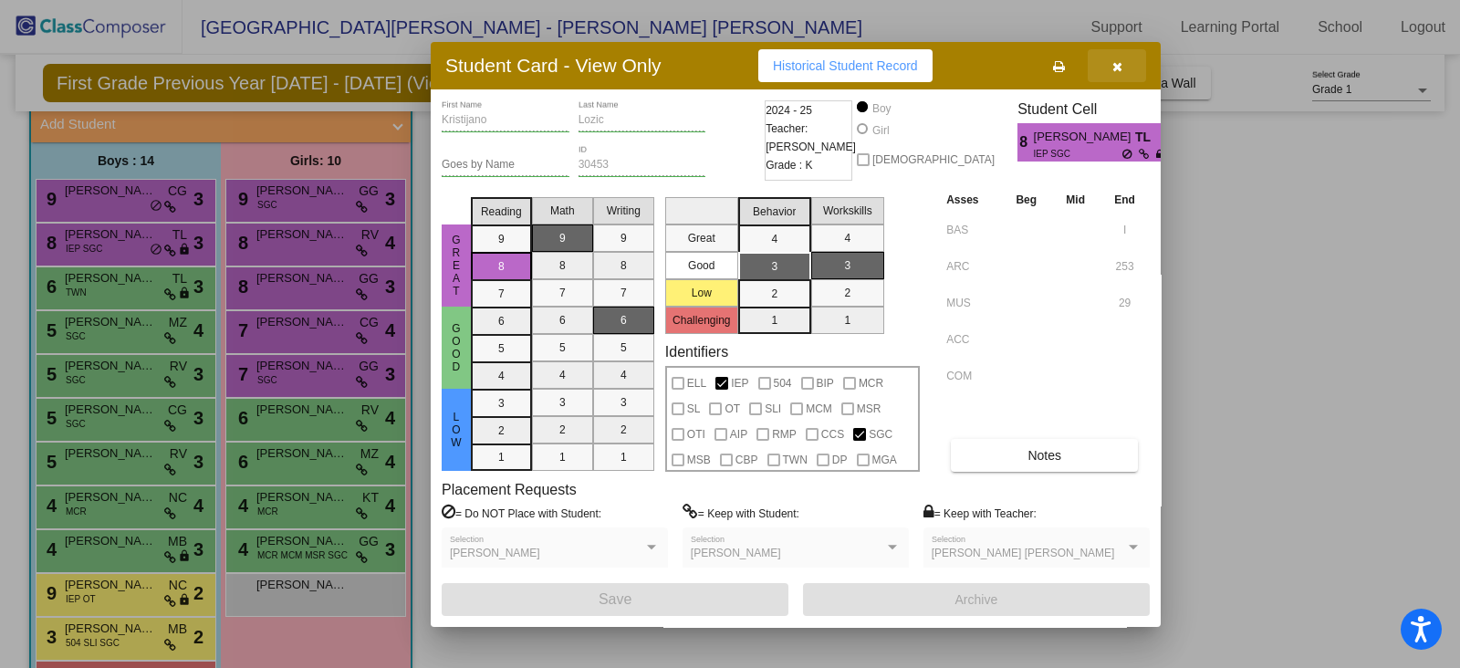
click at [1128, 62] on button "button" at bounding box center [1117, 65] width 58 height 33
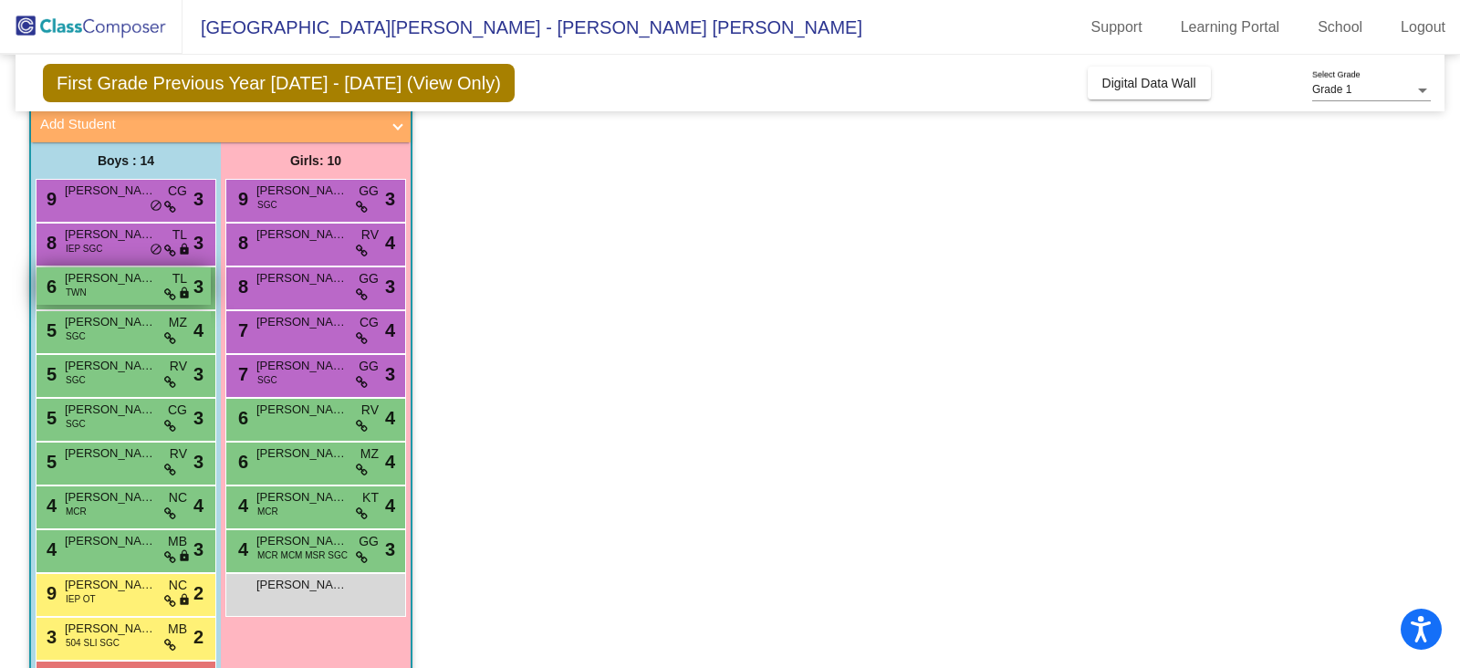
click at [135, 287] on div "6 [PERSON_NAME] TWN TL lock do_not_disturb_alt 3" at bounding box center [124, 285] width 174 height 37
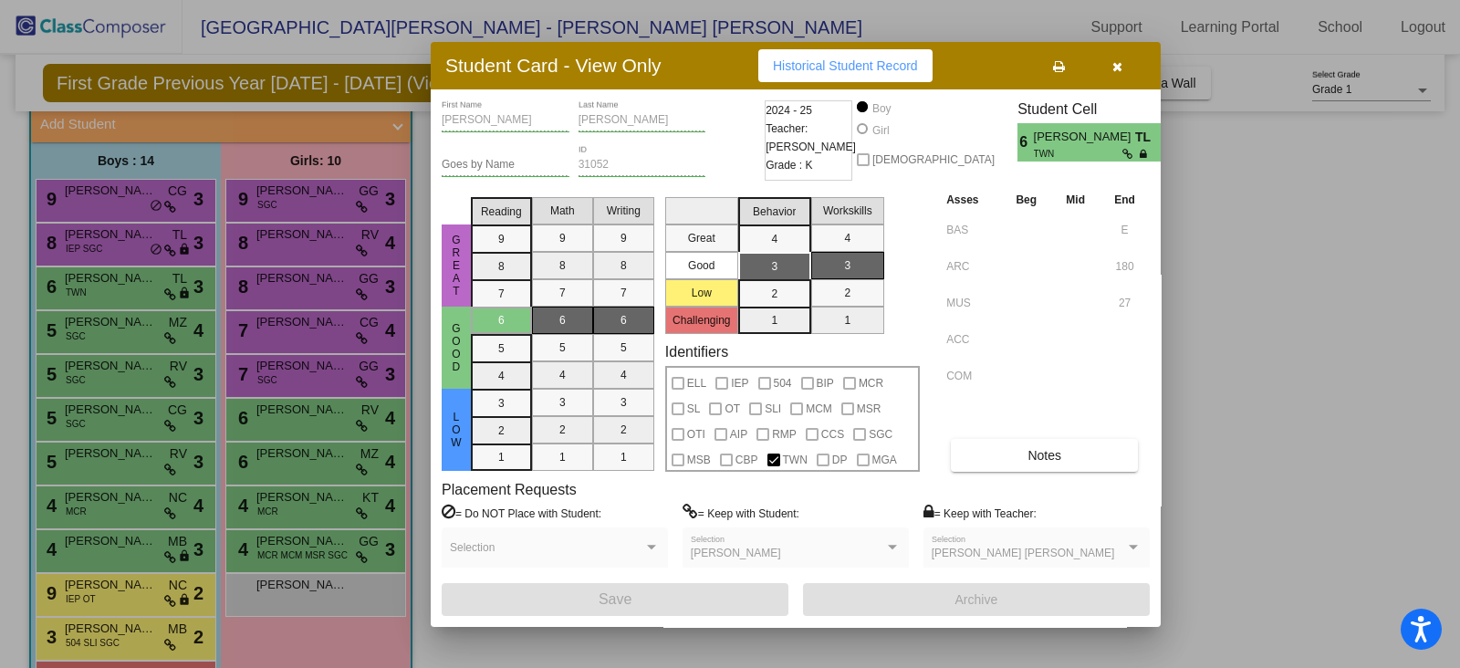
click at [1113, 71] on icon "button" at bounding box center [1117, 66] width 10 height 13
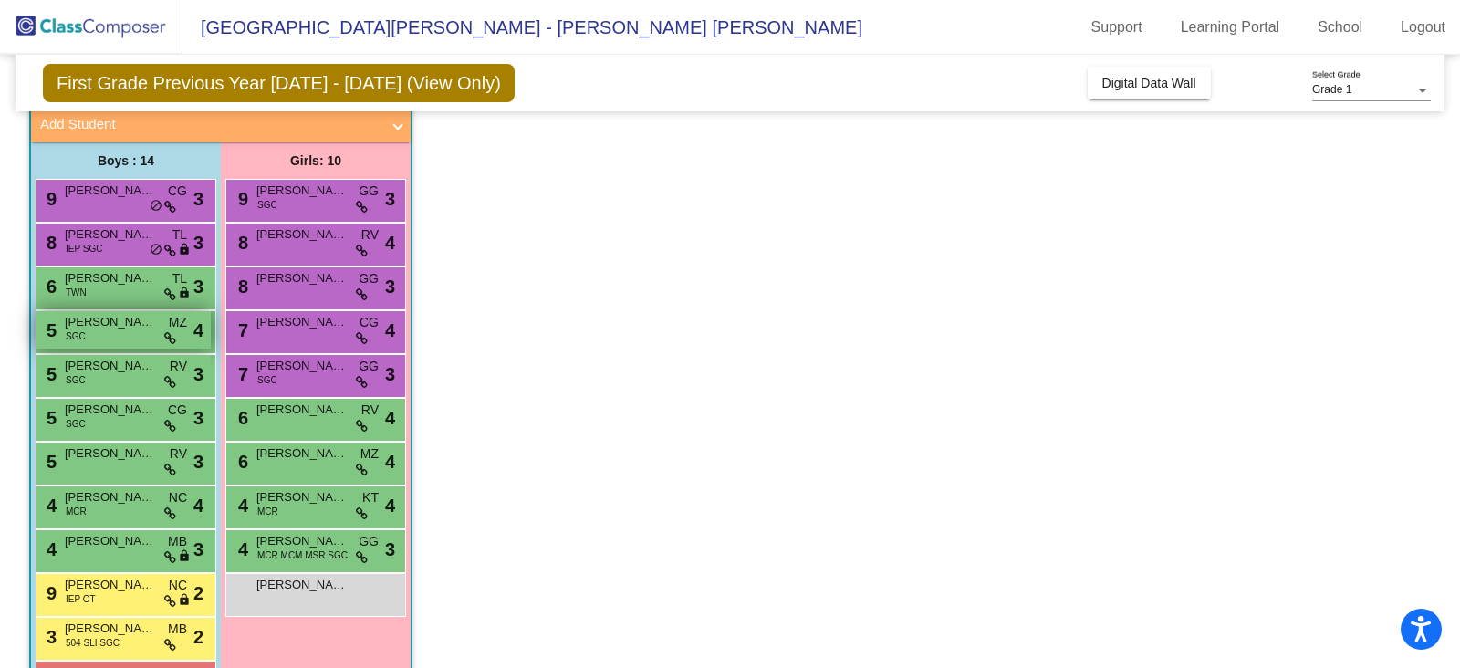
click at [131, 331] on div "5 [PERSON_NAME] SGC MZ lock do_not_disturb_alt 4" at bounding box center [124, 329] width 174 height 37
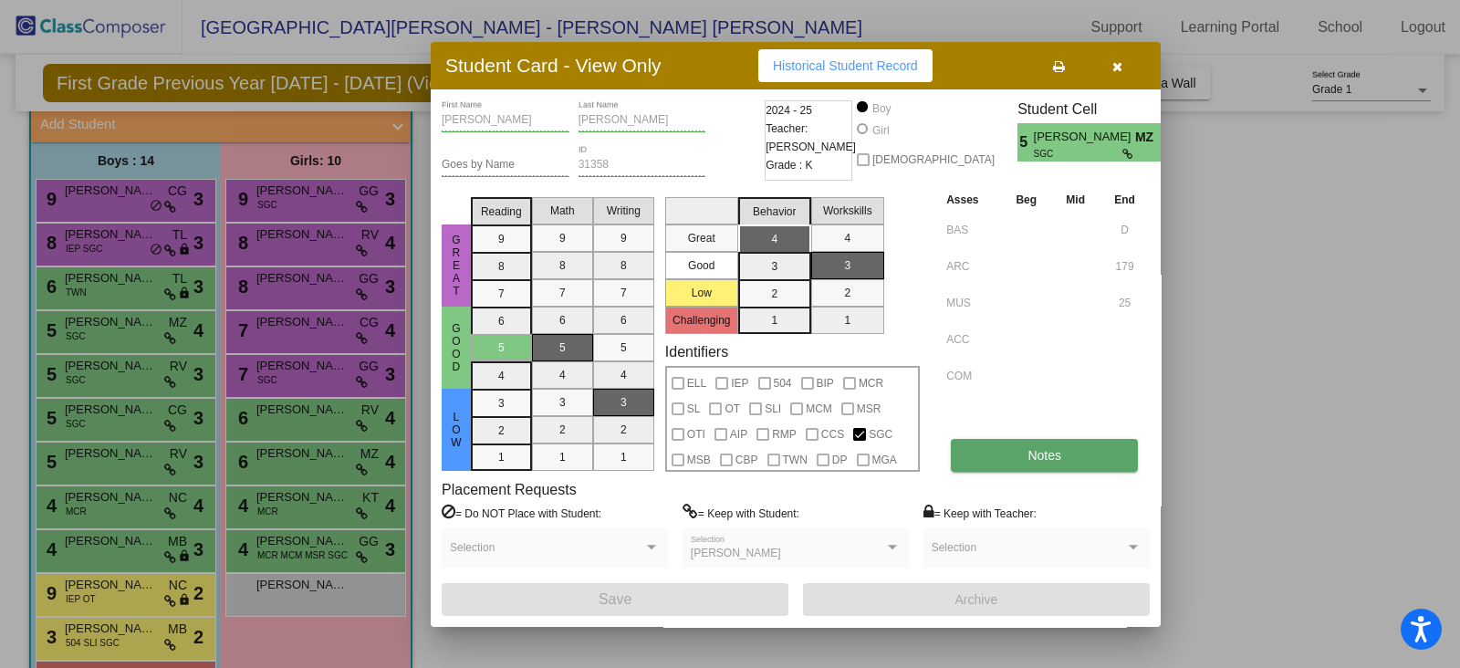
click at [1081, 439] on button "Notes" at bounding box center [1044, 455] width 187 height 33
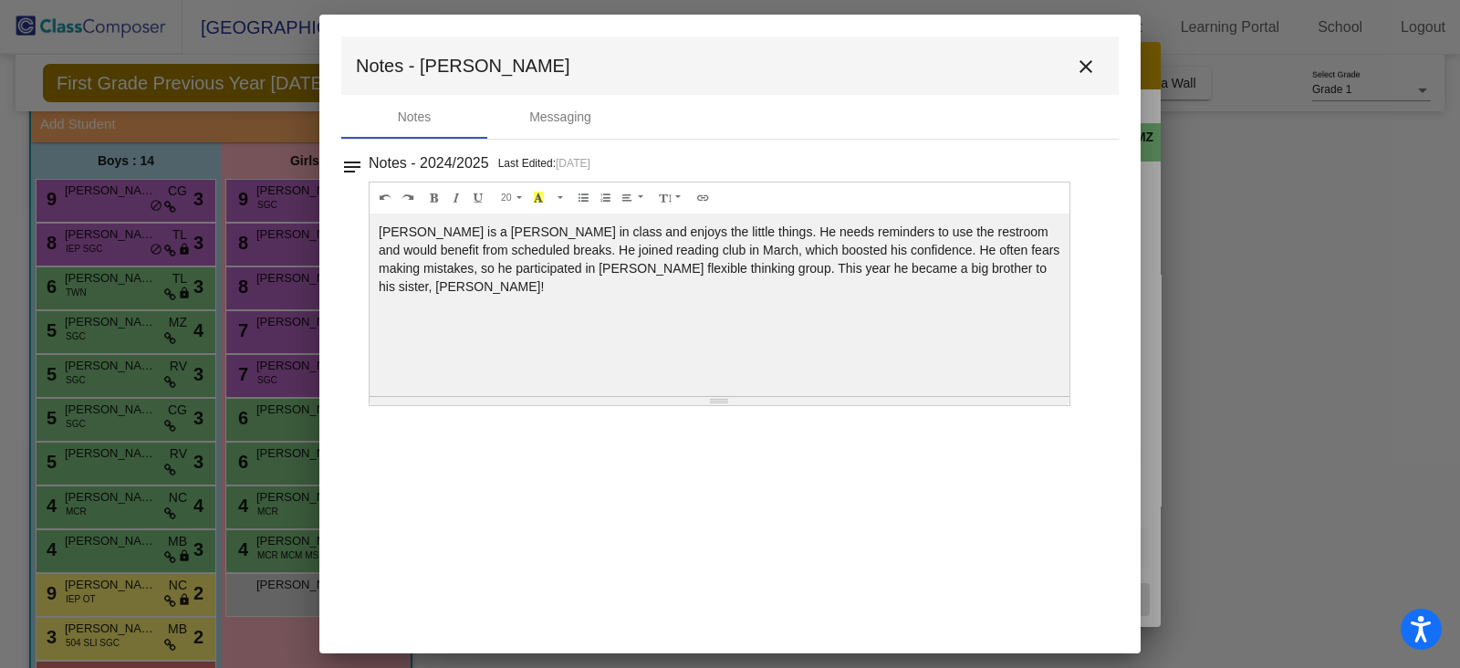
click at [1086, 66] on mat-icon "close" at bounding box center [1086, 67] width 22 height 22
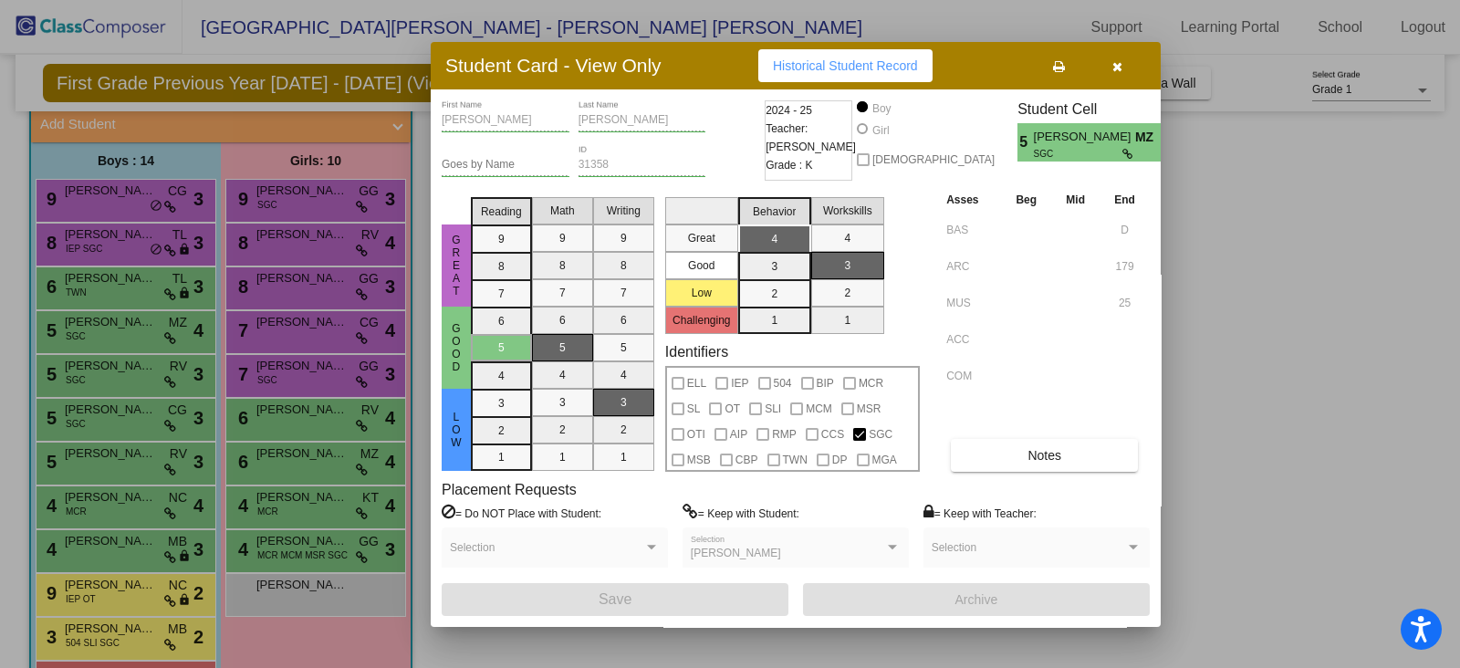
click at [1112, 60] on icon "button" at bounding box center [1117, 66] width 10 height 13
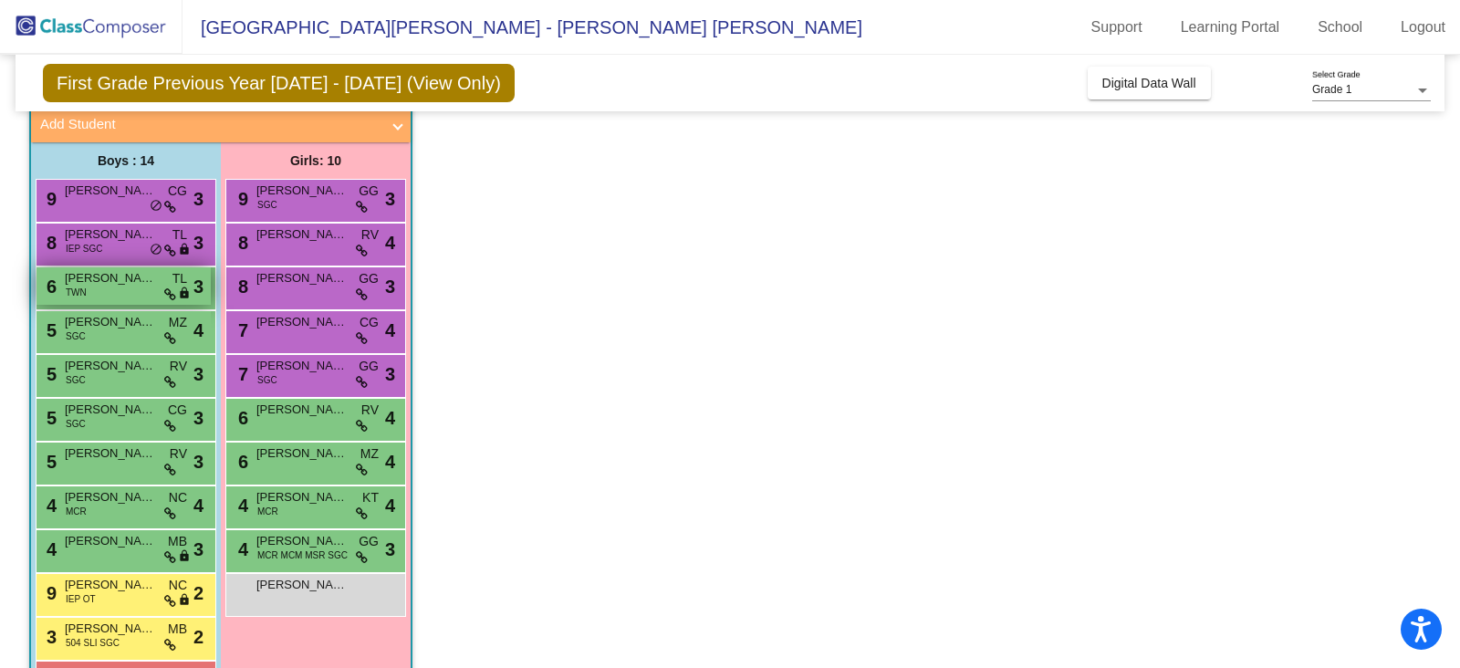
click at [114, 284] on span "[PERSON_NAME]" at bounding box center [110, 278] width 91 height 18
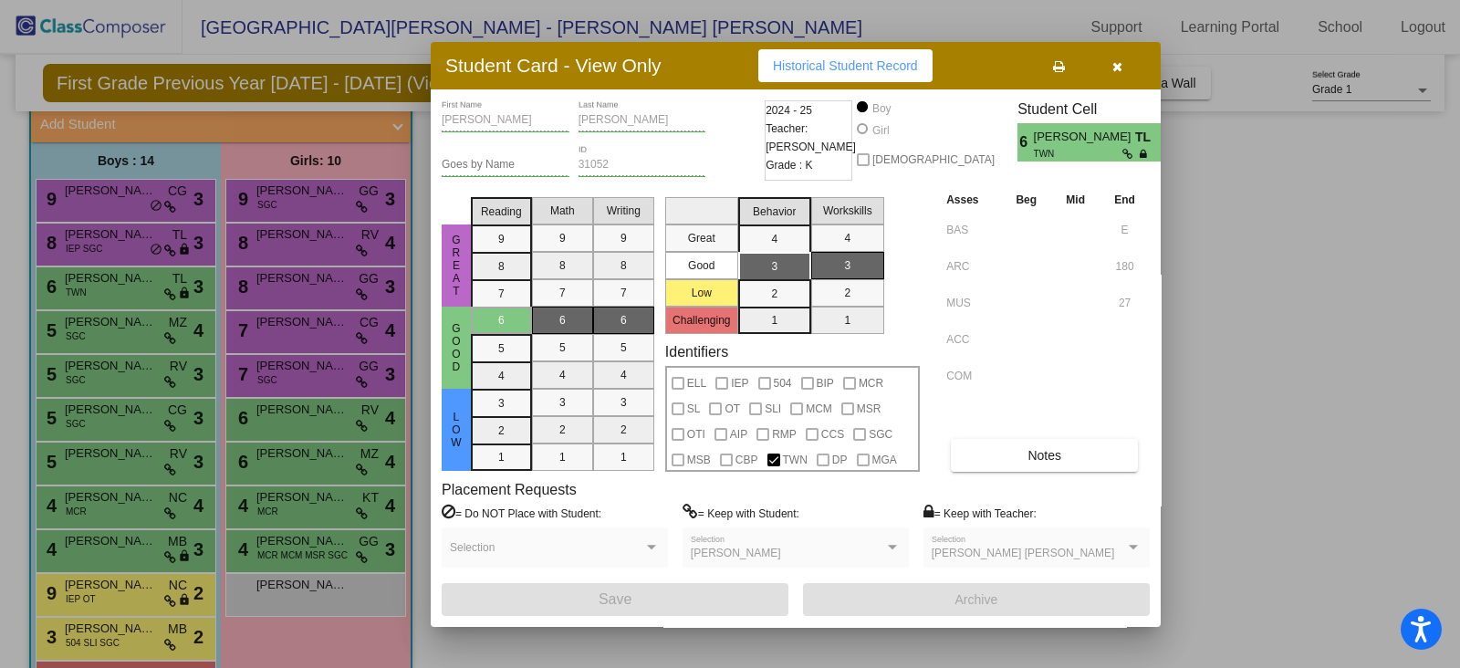
click at [1120, 74] on button "button" at bounding box center [1117, 65] width 58 height 33
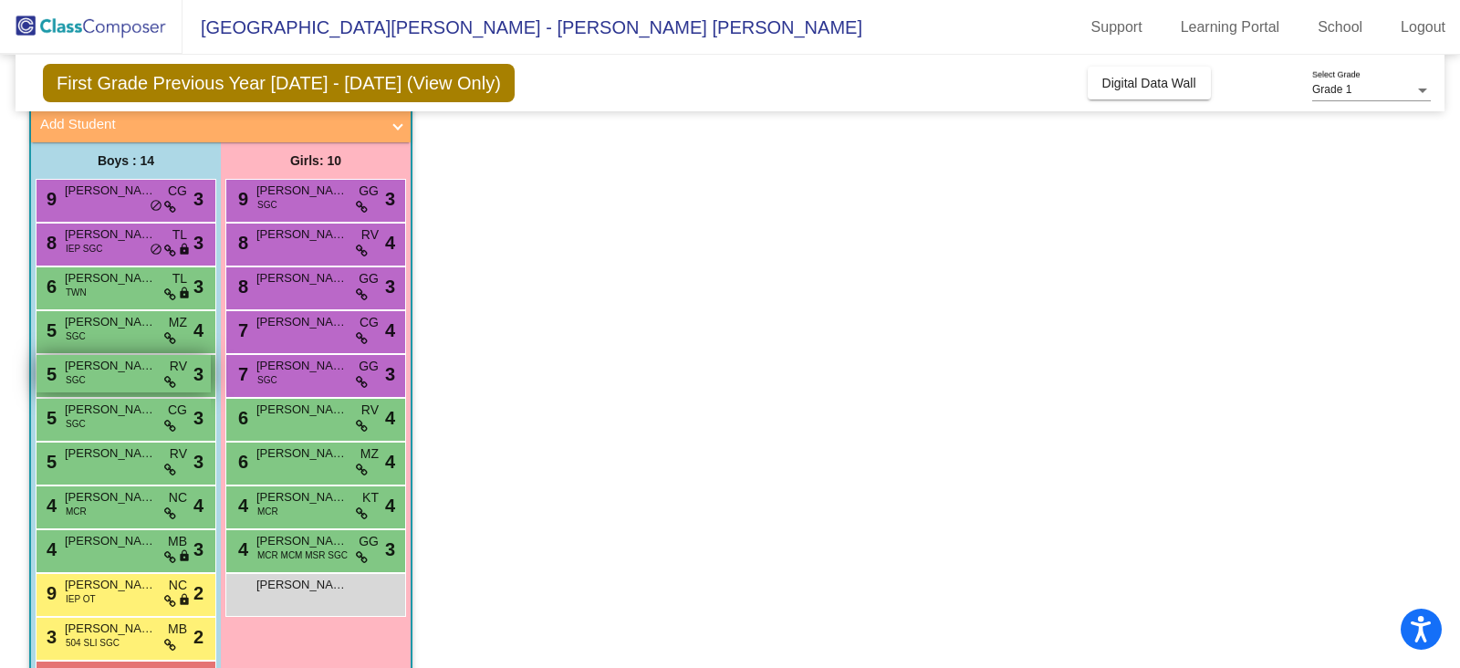
click at [61, 362] on div "5 [PERSON_NAME] SGC RV lock do_not_disturb_alt 3" at bounding box center [124, 373] width 174 height 37
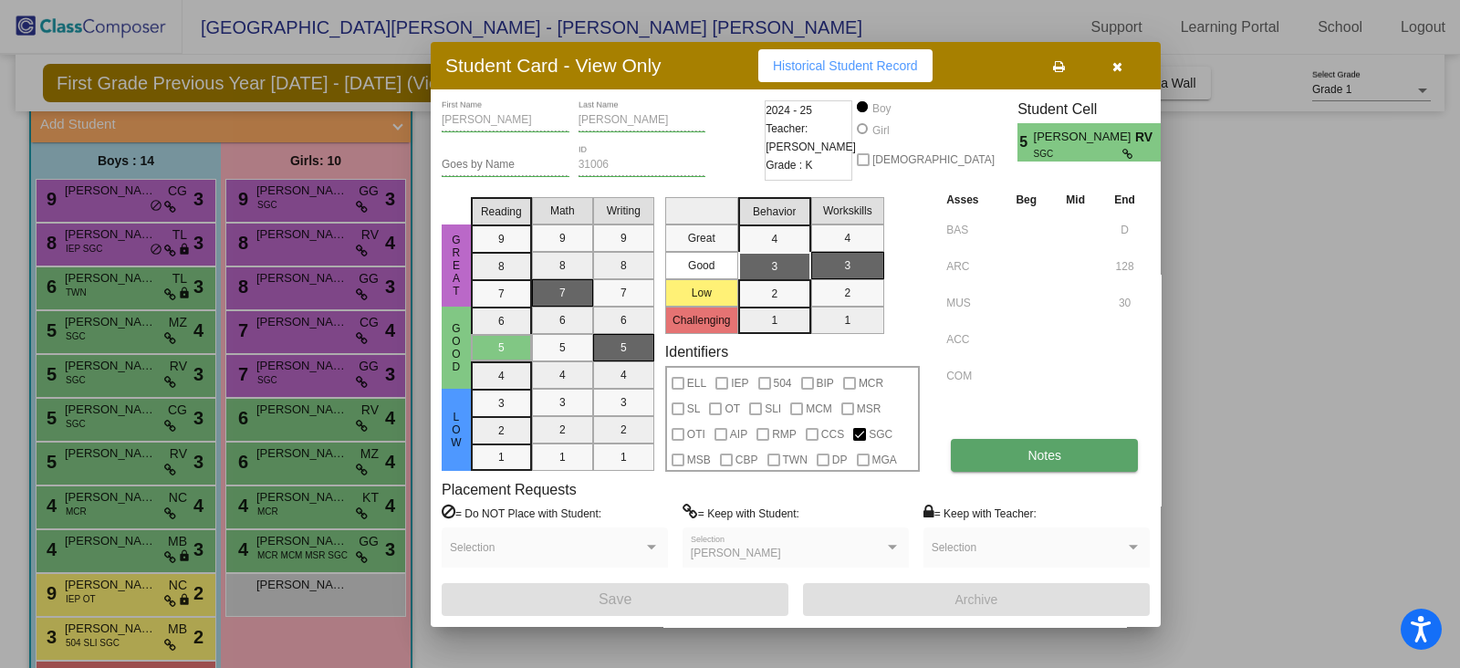
click at [1108, 454] on button "Notes" at bounding box center [1044, 455] width 187 height 33
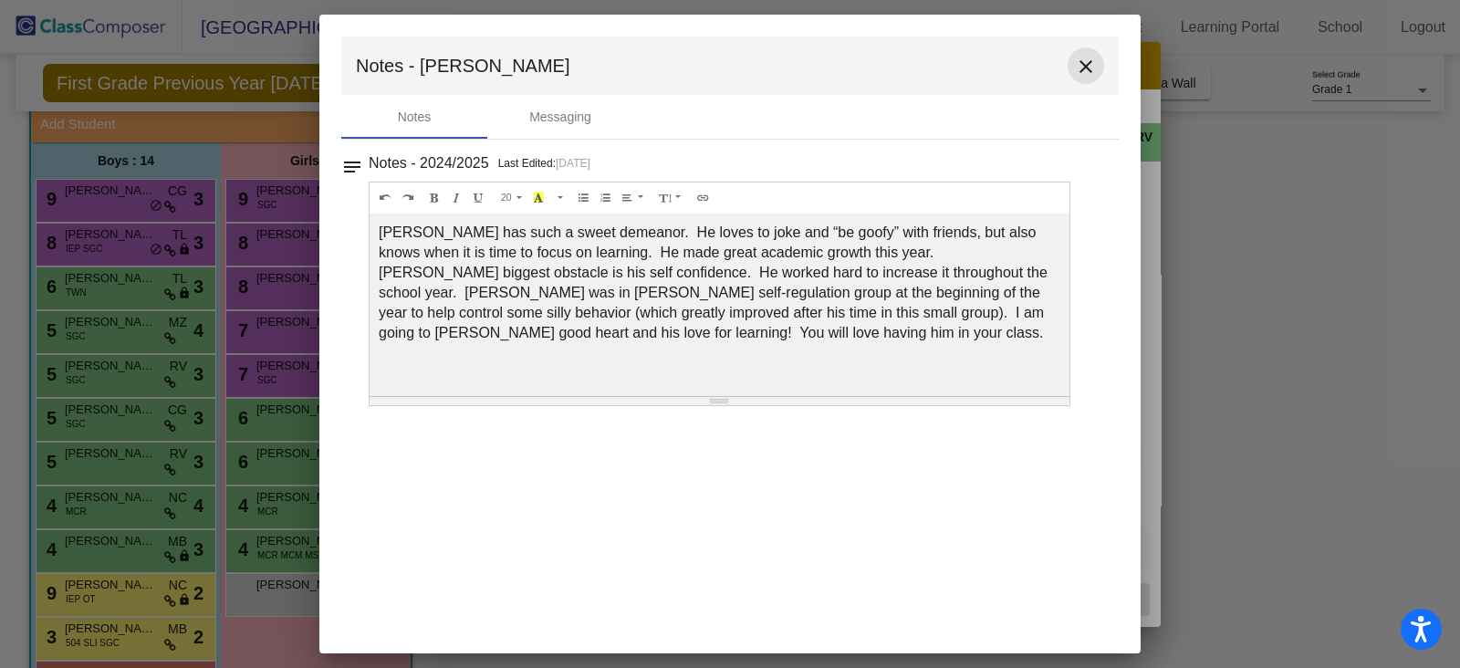
click at [1084, 47] on button "close" at bounding box center [1086, 65] width 37 height 37
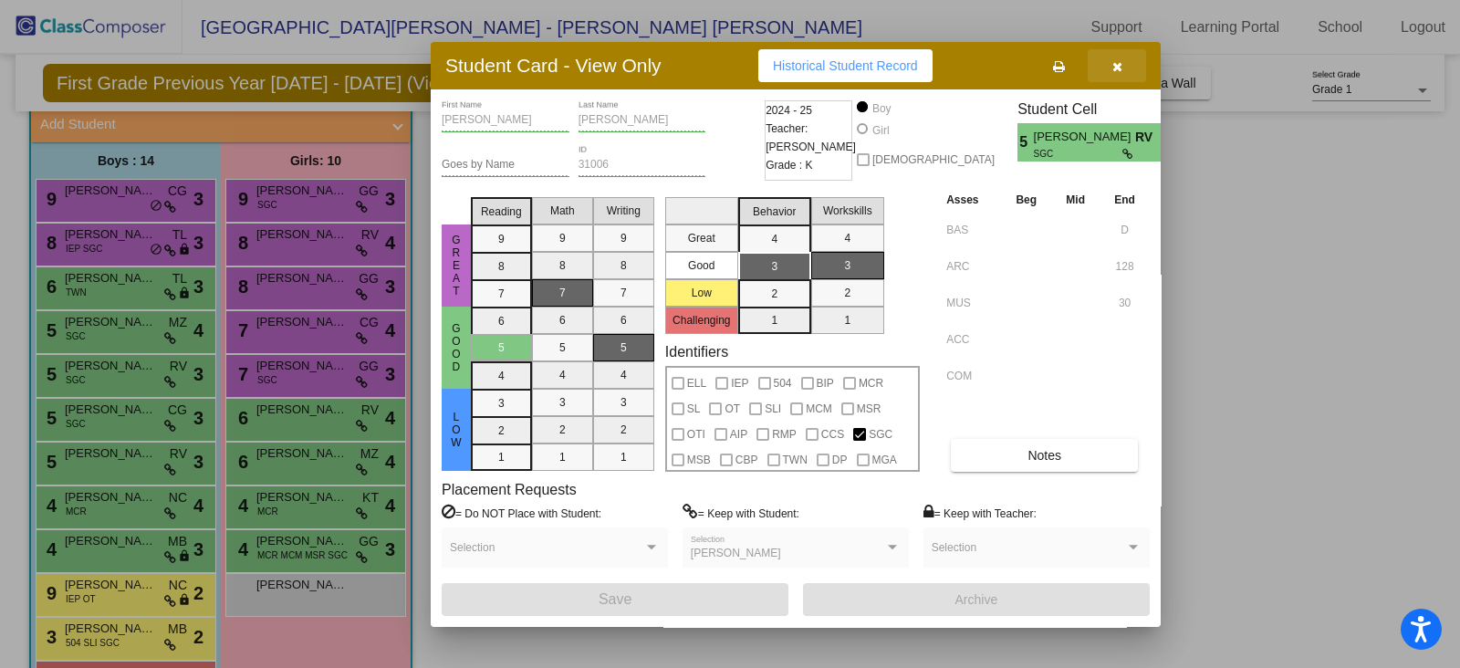
drag, startPoint x: 1118, startPoint y: 76, endPoint x: 806, endPoint y: 179, distance: 328.7
click at [1118, 77] on button "button" at bounding box center [1117, 65] width 58 height 33
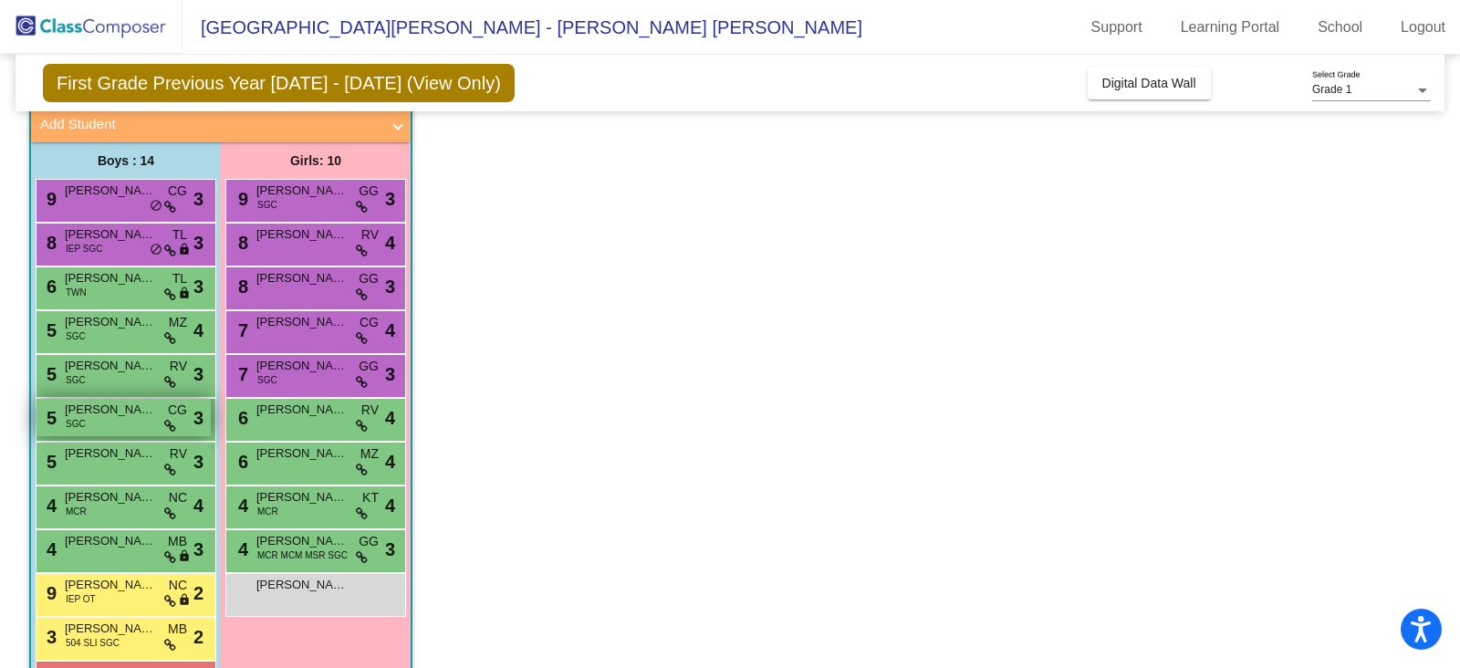
click at [89, 426] on div "5 [PERSON_NAME] Minnillo SGC CG lock do_not_disturb_alt 3" at bounding box center [124, 417] width 174 height 37
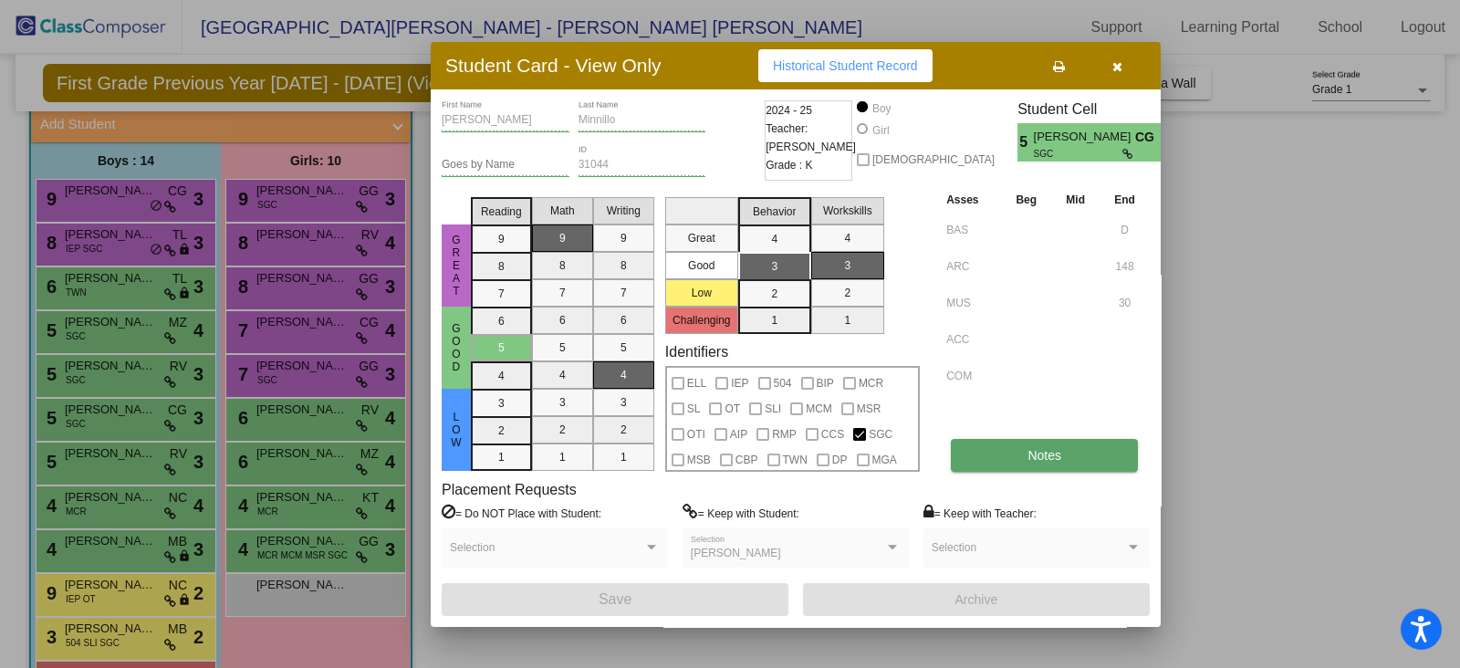
click at [1029, 454] on span "Notes" at bounding box center [1045, 455] width 34 height 15
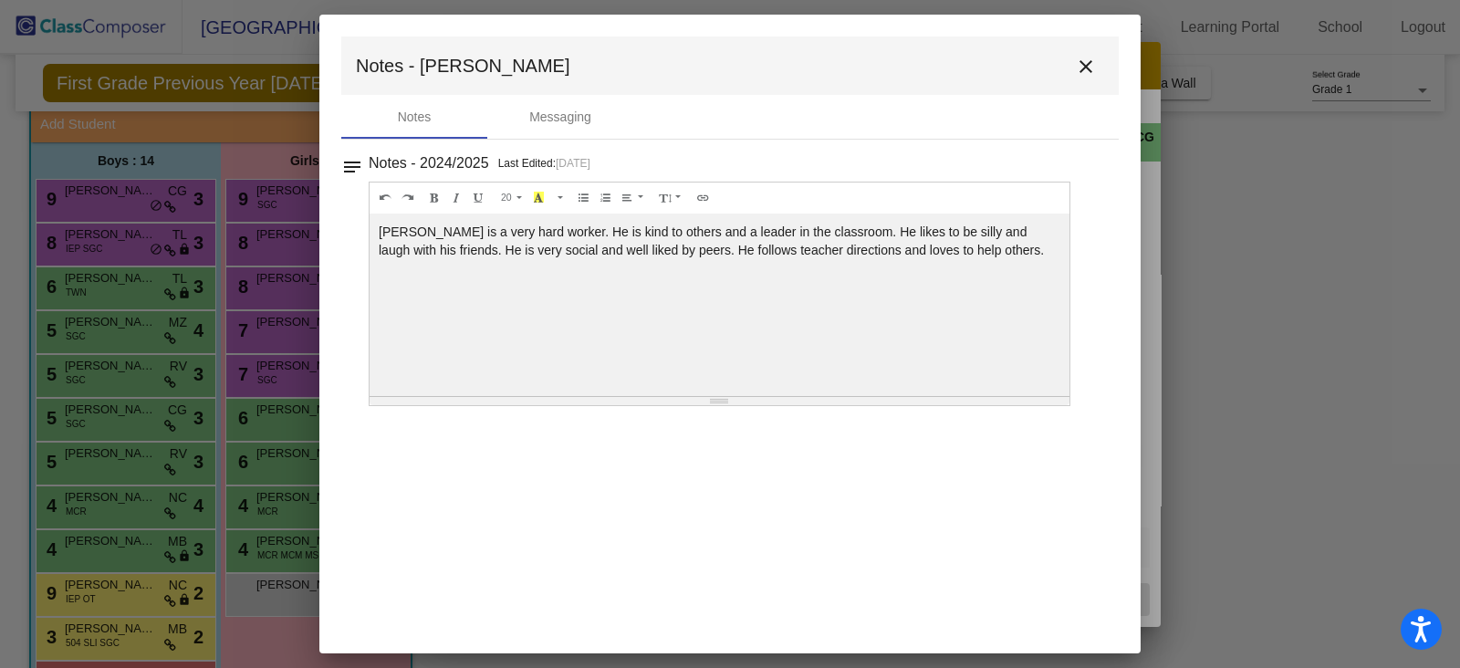
click at [1078, 65] on mat-icon "close" at bounding box center [1086, 67] width 22 height 22
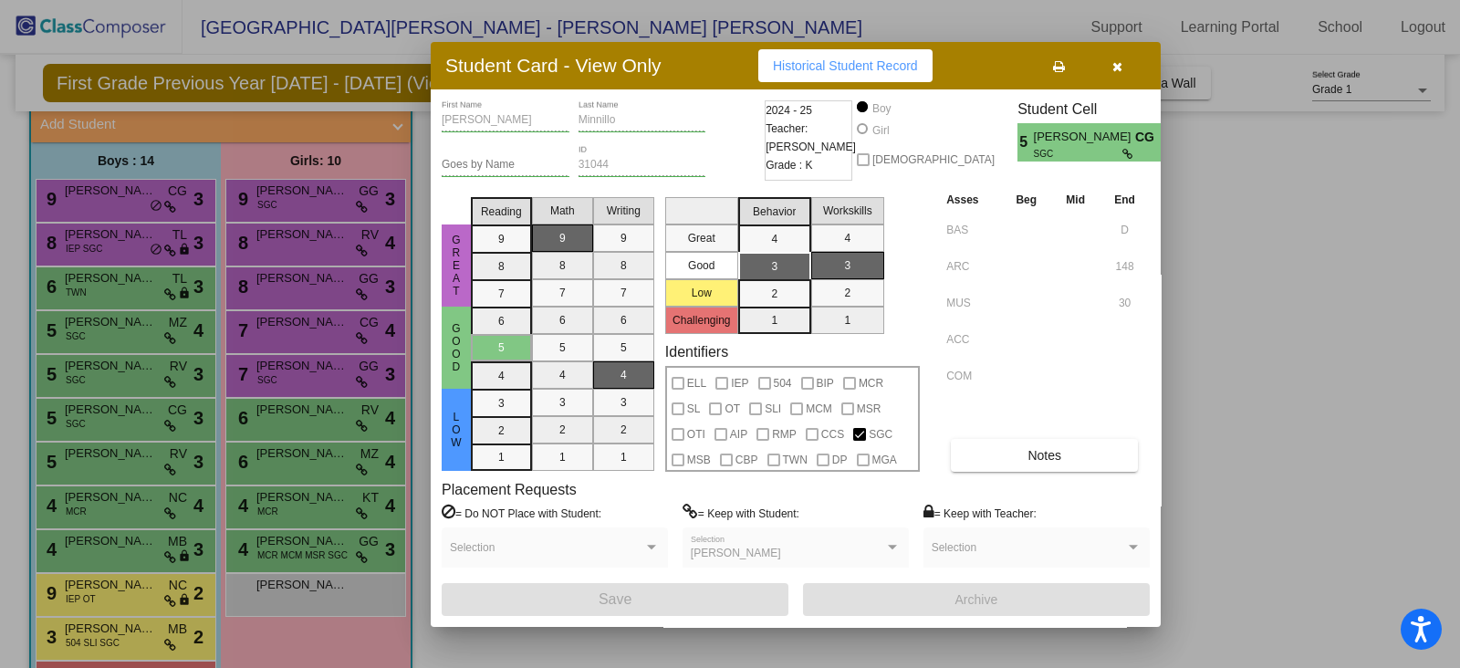
click at [116, 466] on div at bounding box center [730, 334] width 1460 height 668
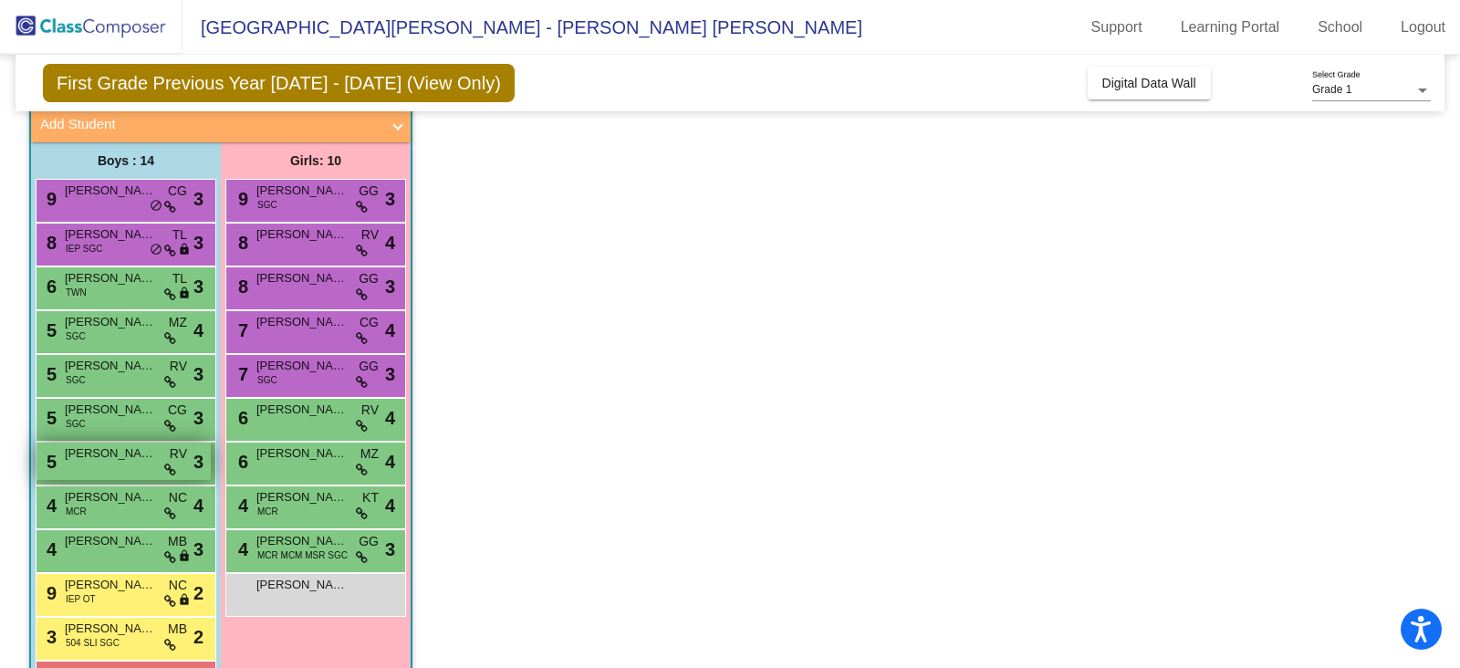
click at [115, 465] on div "5 [PERSON_NAME] lock do_not_disturb_alt 3" at bounding box center [124, 461] width 174 height 37
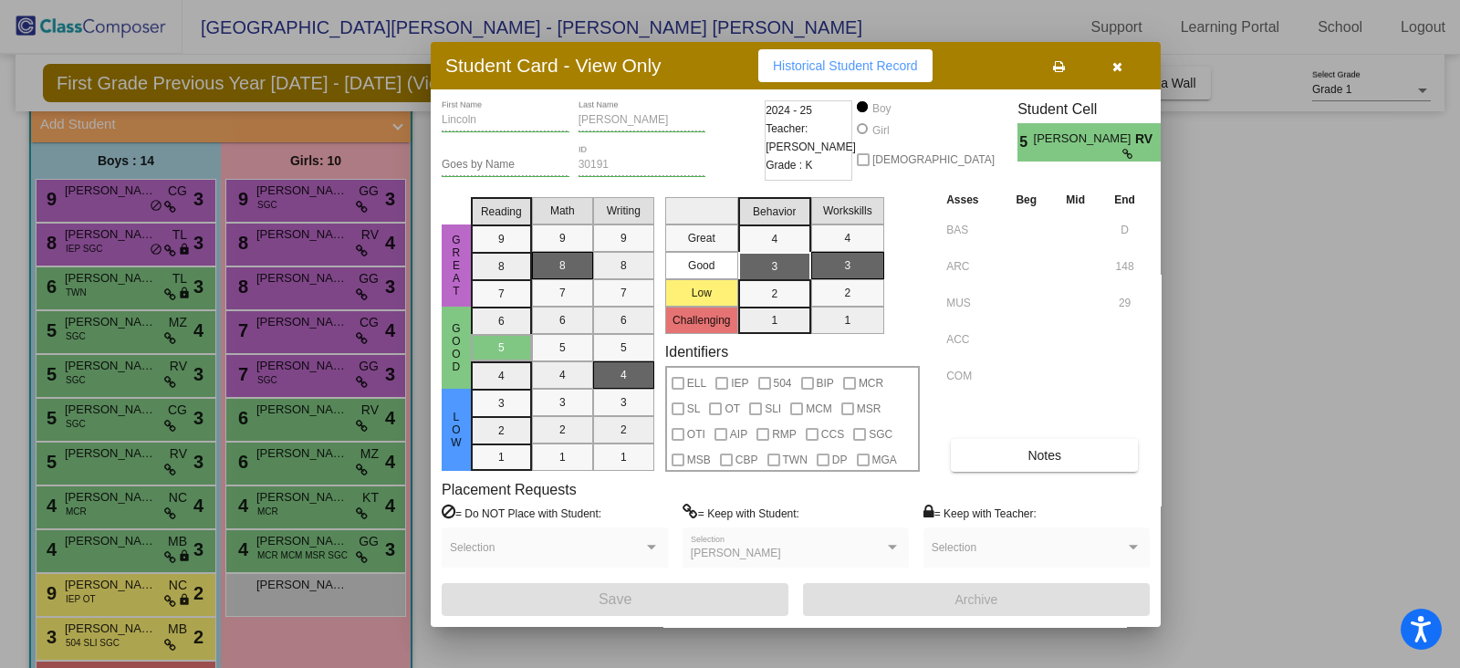
drag, startPoint x: 1126, startPoint y: 68, endPoint x: 786, endPoint y: 183, distance: 359.3
click at [1124, 68] on button "button" at bounding box center [1117, 65] width 58 height 33
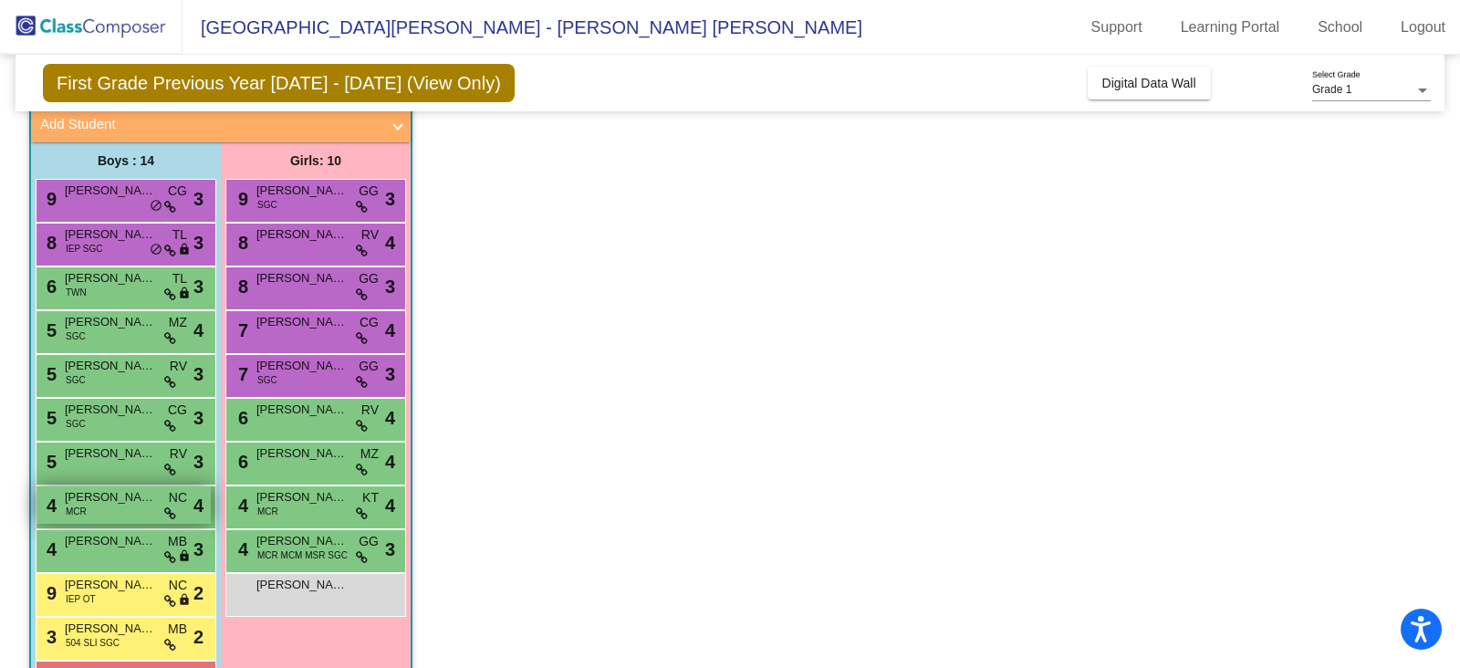
click at [113, 513] on div "4 [PERSON_NAME] MCR NC lock do_not_disturb_alt 4" at bounding box center [124, 504] width 174 height 37
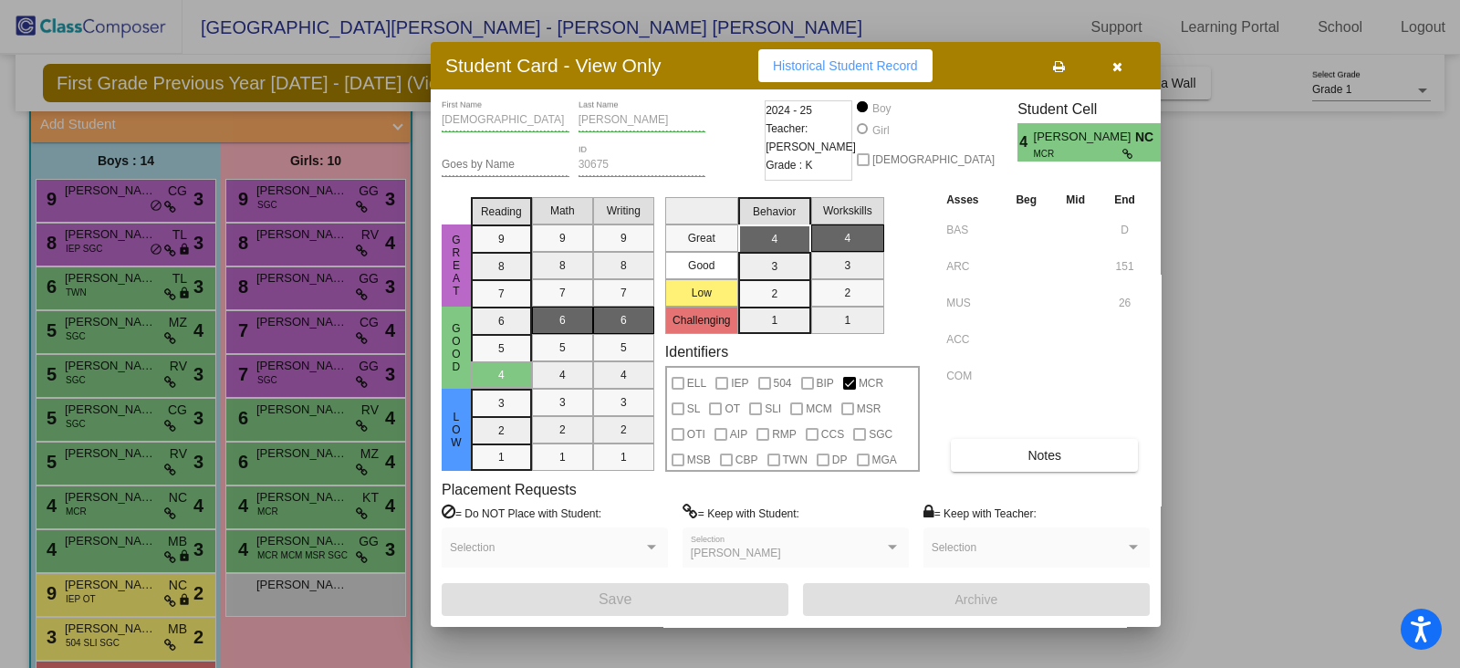
drag, startPoint x: 1118, startPoint y: 64, endPoint x: 1039, endPoint y: 110, distance: 91.2
click at [1113, 69] on icon "button" at bounding box center [1117, 66] width 10 height 13
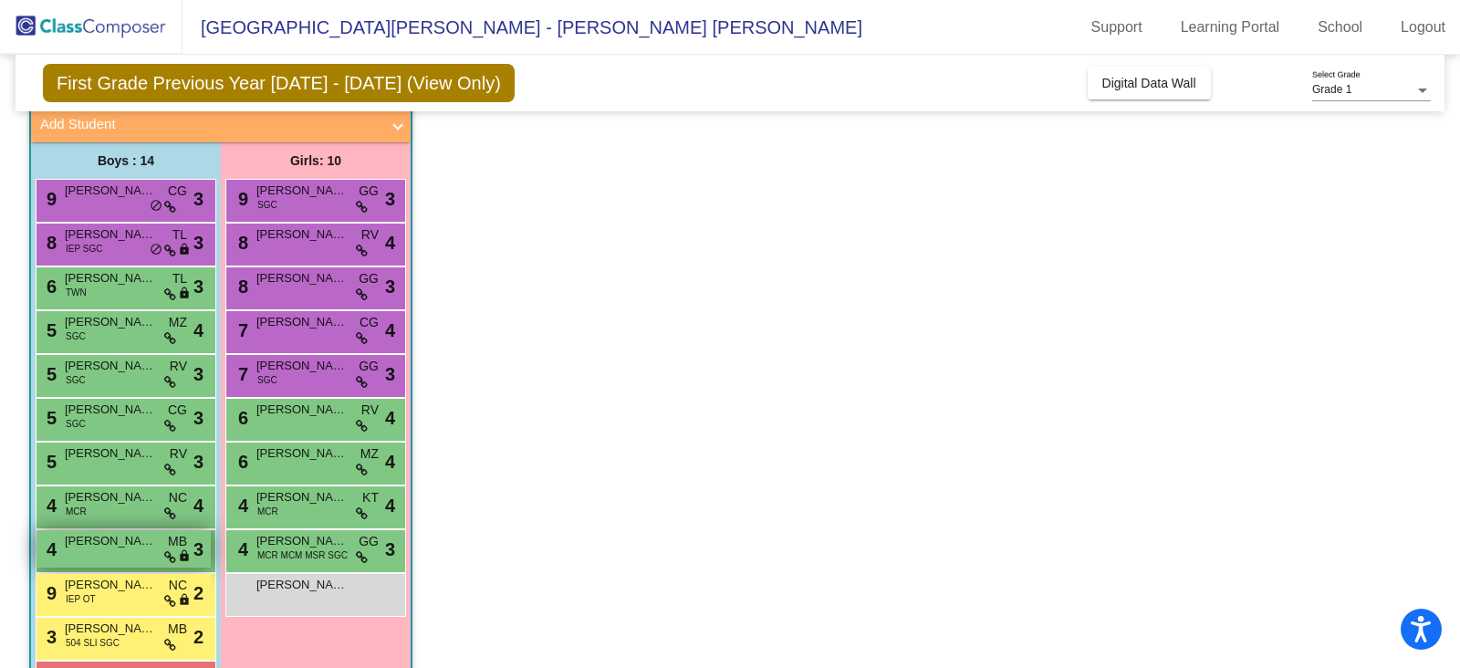
click at [93, 548] on div "4 [PERSON_NAME] MB lock do_not_disturb_alt 3" at bounding box center [124, 548] width 174 height 37
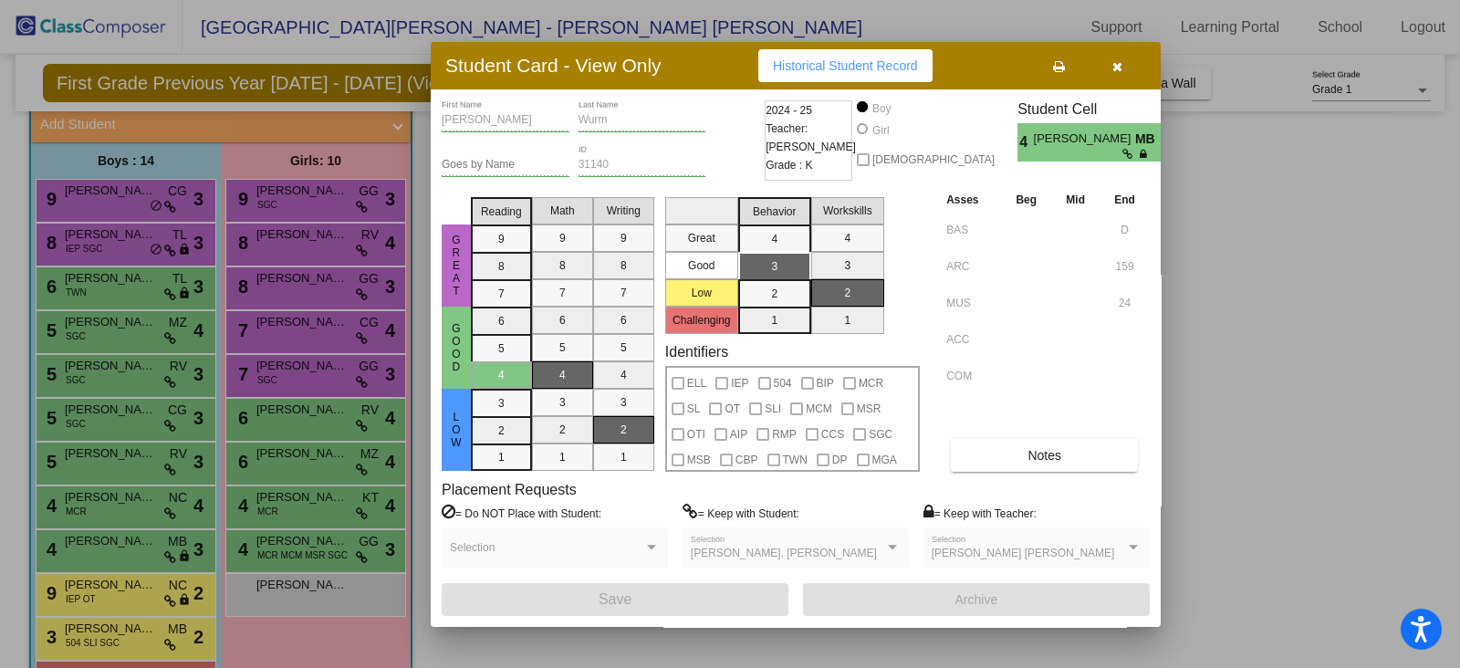
drag, startPoint x: 1128, startPoint y: 52, endPoint x: 1104, endPoint y: 68, distance: 28.9
click at [1126, 57] on button "button" at bounding box center [1117, 65] width 58 height 33
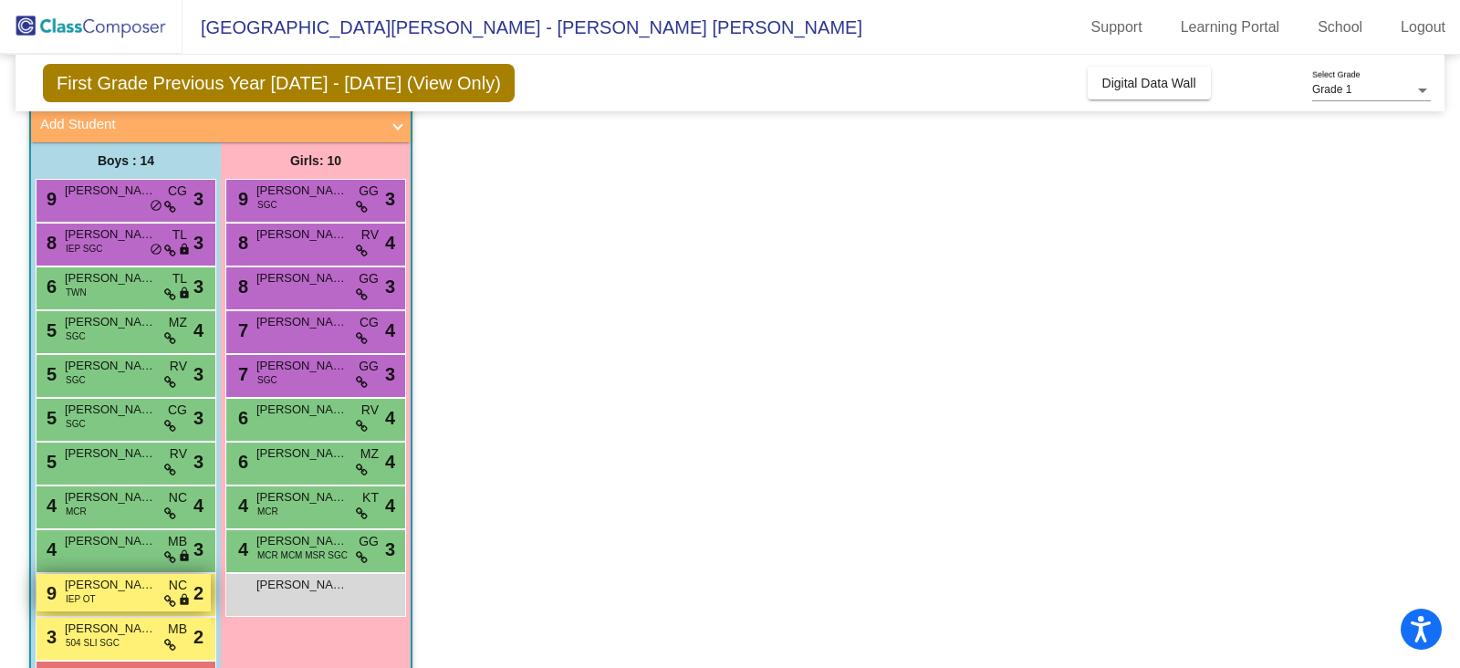
click at [95, 595] on div "9 [PERSON_NAME] IEP OT NC lock do_not_disturb_alt 2" at bounding box center [124, 592] width 174 height 37
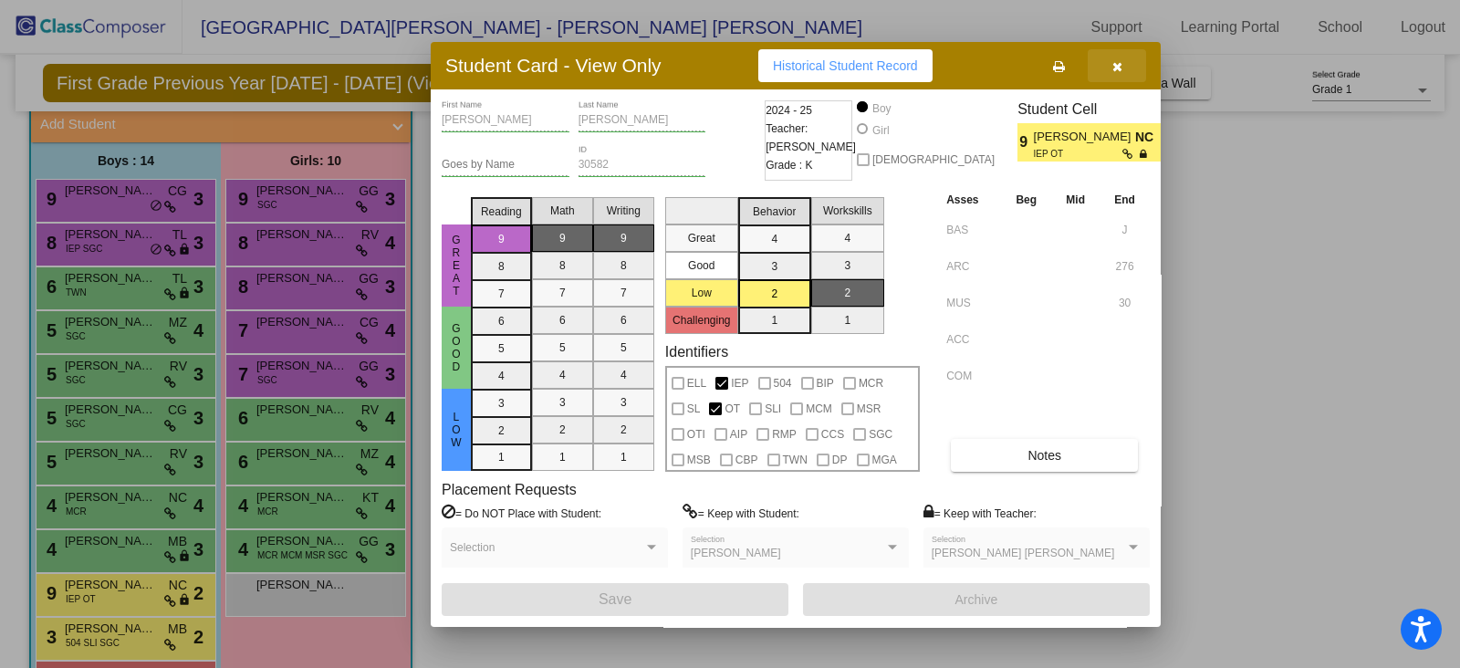
click at [1122, 66] on icon "button" at bounding box center [1117, 66] width 10 height 13
